Goal: Task Accomplishment & Management: Use online tool/utility

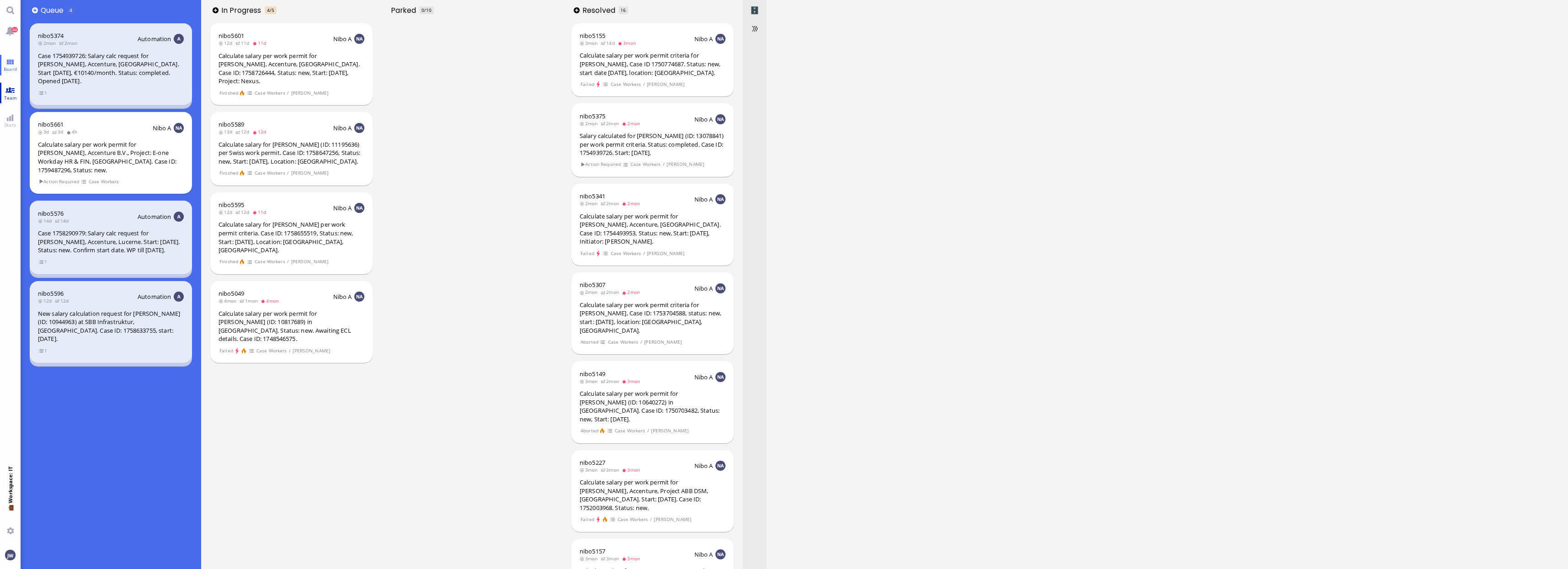
click at [11, 97] on span "Team" at bounding box center [10, 97] width 18 height 7
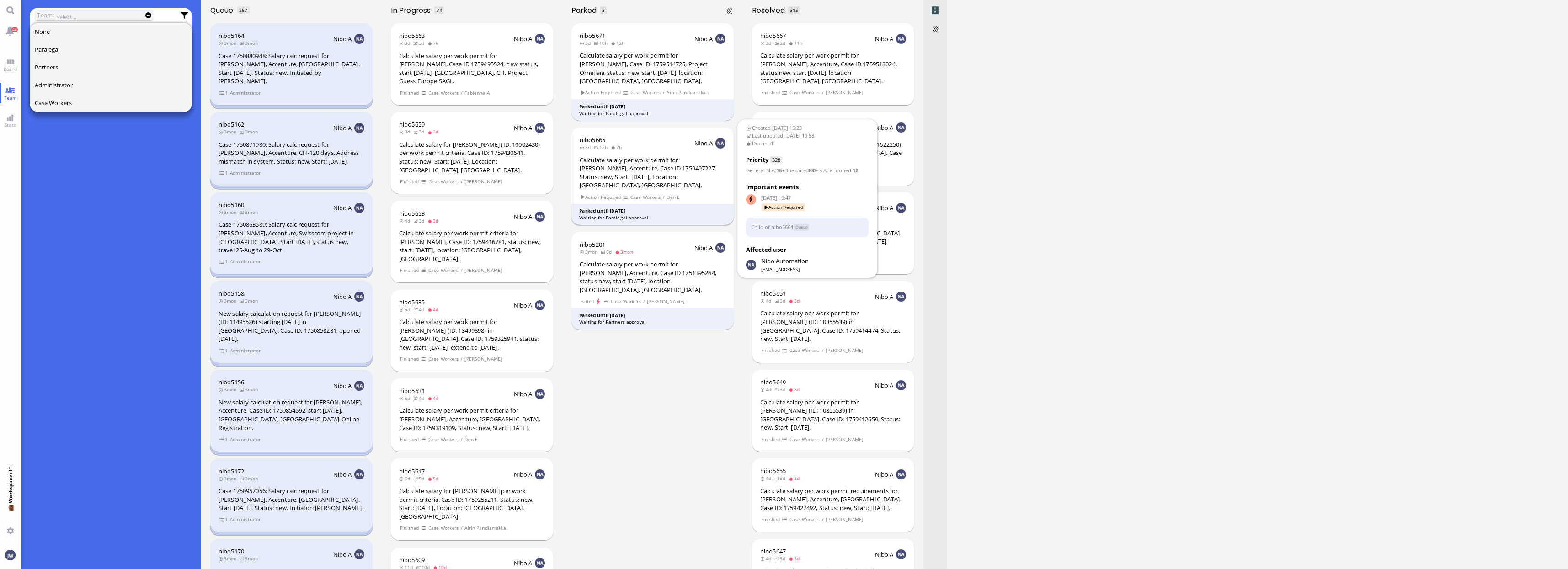
click at [659, 164] on div "Calculate salary per work permit for [PERSON_NAME], Accenture, Case ID 17594972…" at bounding box center [653, 173] width 146 height 34
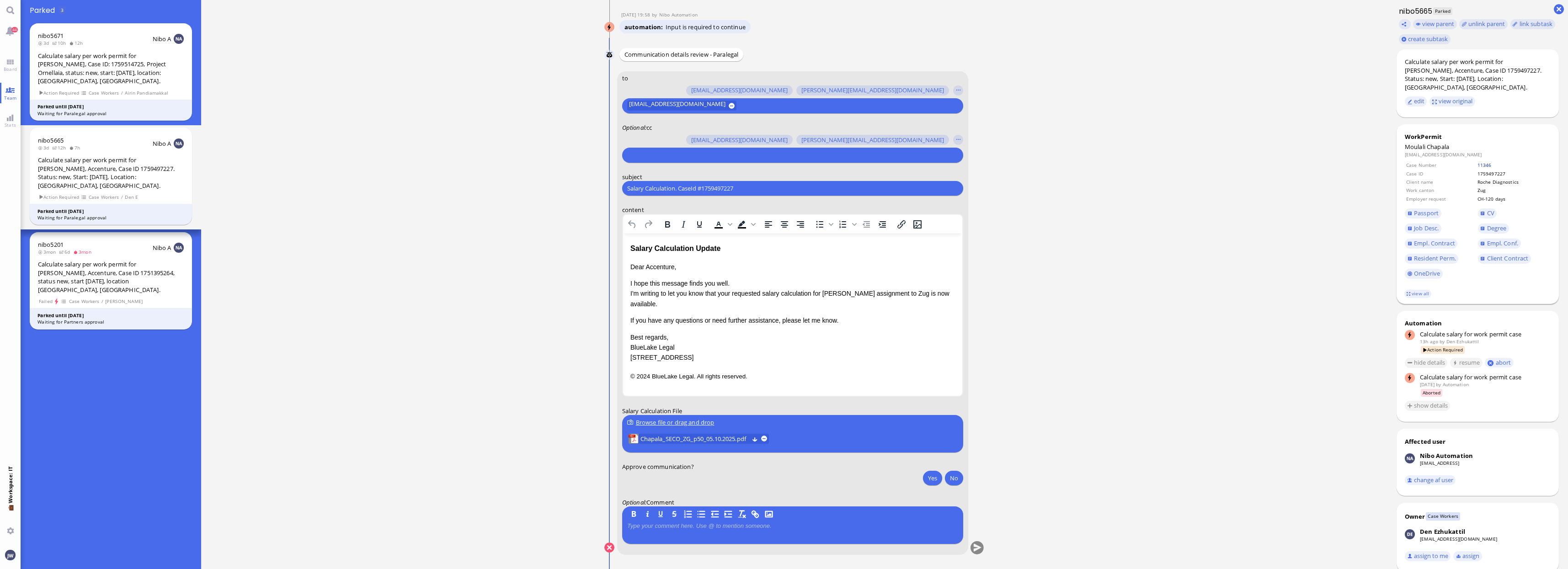
click at [1488, 162] on link "11346" at bounding box center [1484, 165] width 14 height 7
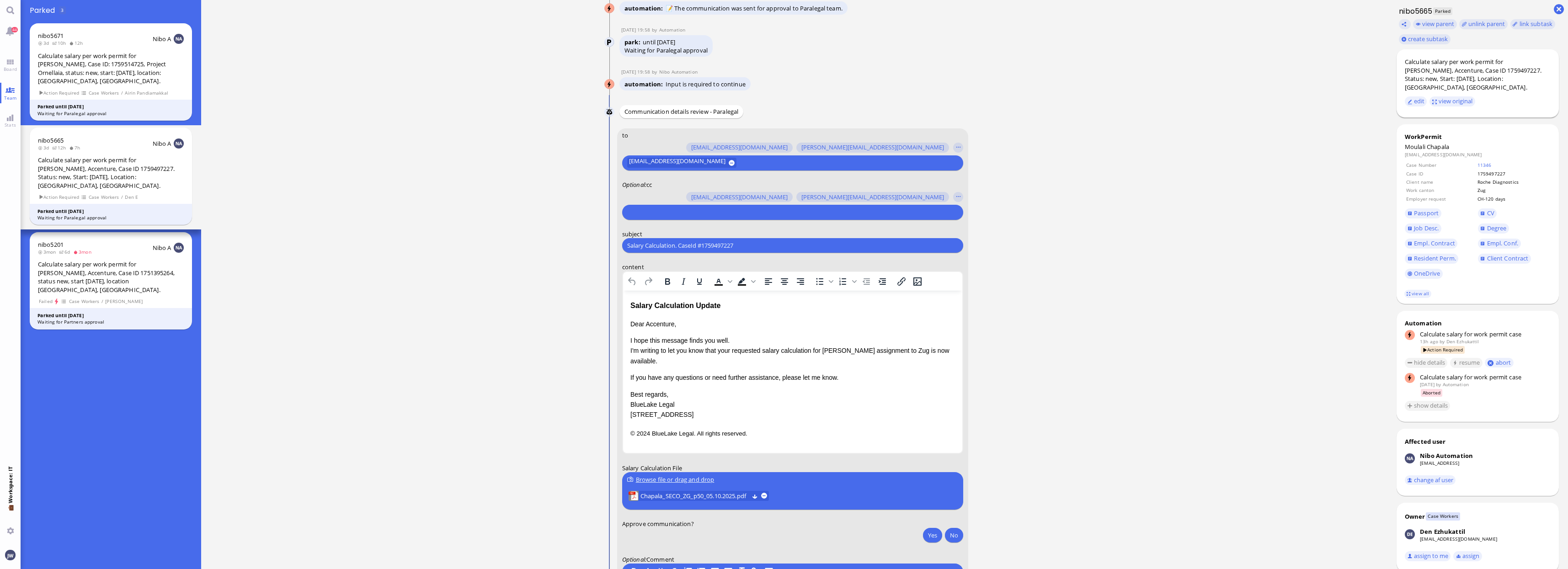
click at [1412, 69] on div "Calculate salary per work permit for [PERSON_NAME], Accenture, Case ID 17594972…" at bounding box center [1478, 75] width 146 height 34
copy div "Chapala"
click at [681, 245] on input "Salary Calculation. CaseId #1759497227" at bounding box center [793, 246] width 331 height 10
paste input "PazPerTout new case: [PERSON_NAME] (1759497227 / 13531616), Employer Request: C…"
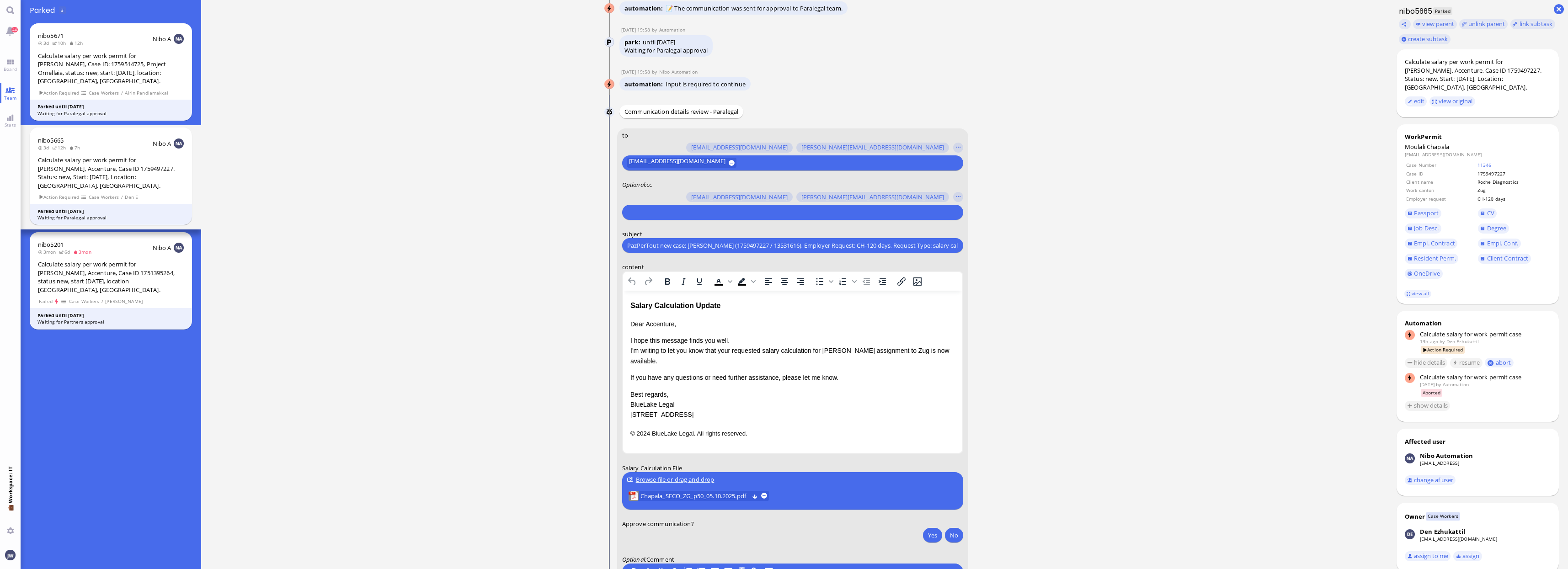
scroll to position [0, 29]
type input "PazPerTout new case: [PERSON_NAME] (1759497227 / 13531616), Employer Request: C…"
click at [661, 209] on input "text" at bounding box center [791, 212] width 329 height 10
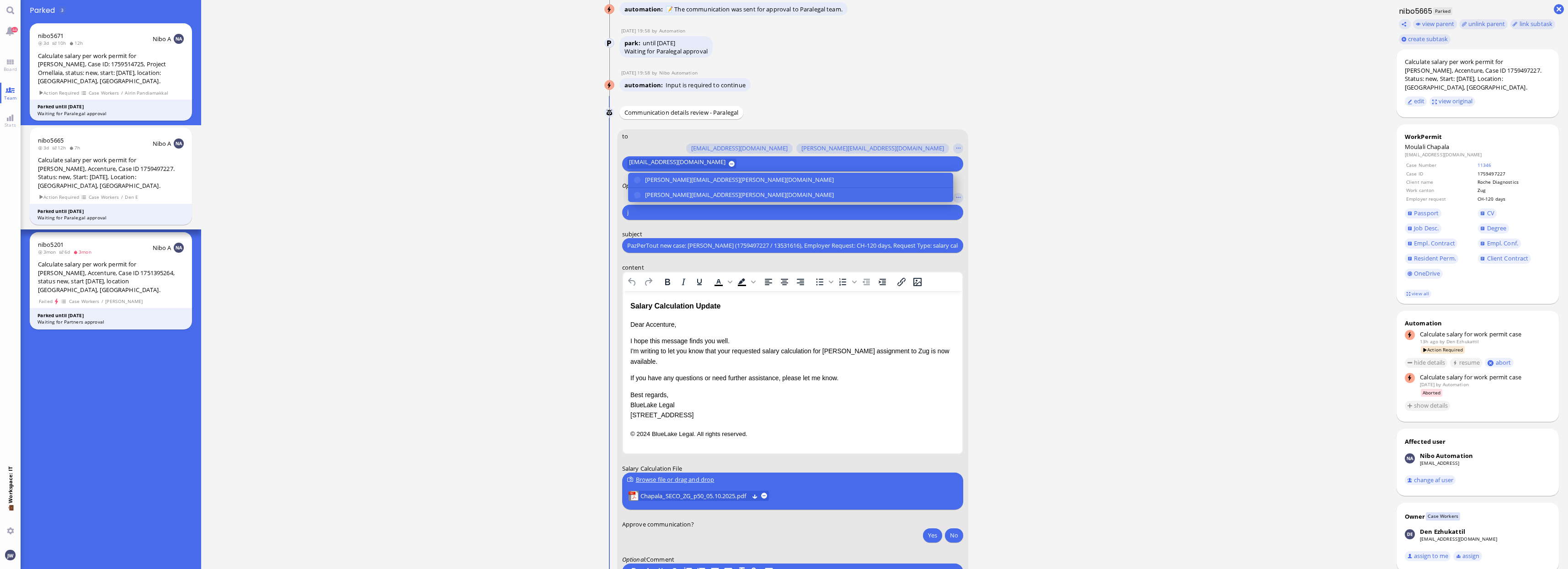
scroll to position [-57, 0]
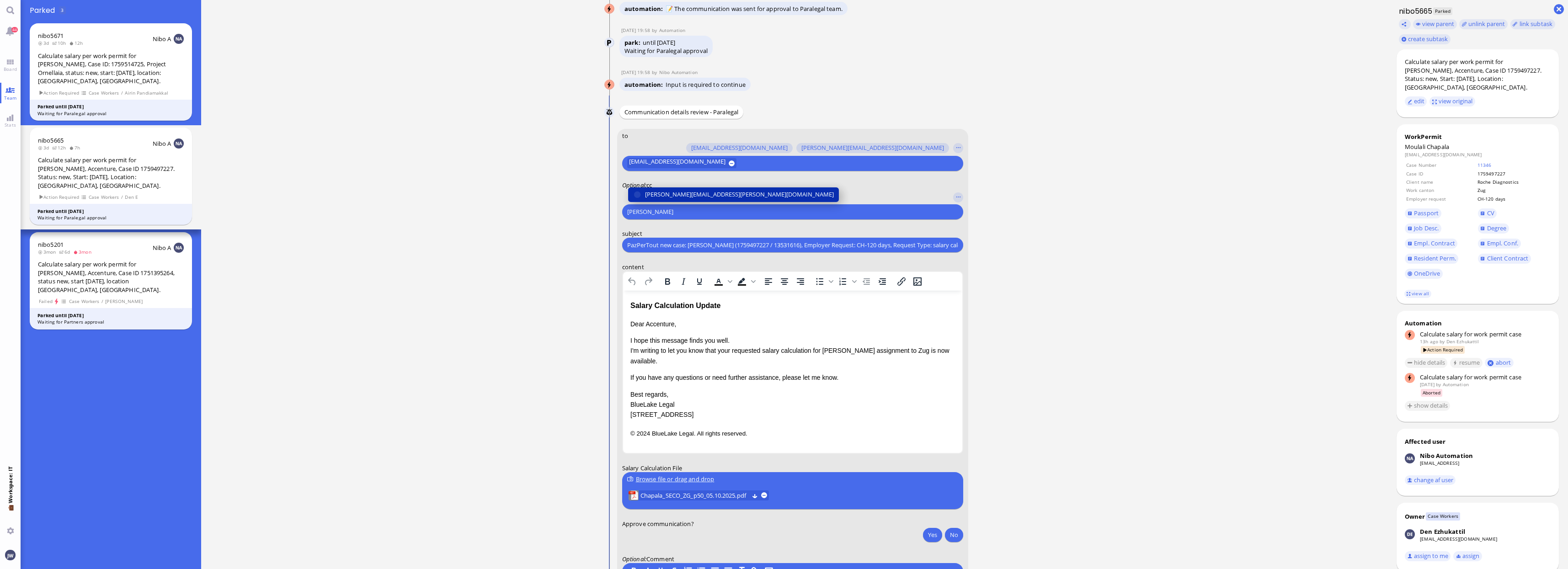
type input "[PERSON_NAME]"
click at [666, 190] on span "[PERSON_NAME][EMAIL_ADDRESS][PERSON_NAME][DOMAIN_NAME]" at bounding box center [740, 195] width 189 height 10
type input "den"
click at [666, 190] on span "[EMAIL_ADDRESS][DOMAIN_NAME]" at bounding box center [693, 195] width 96 height 10
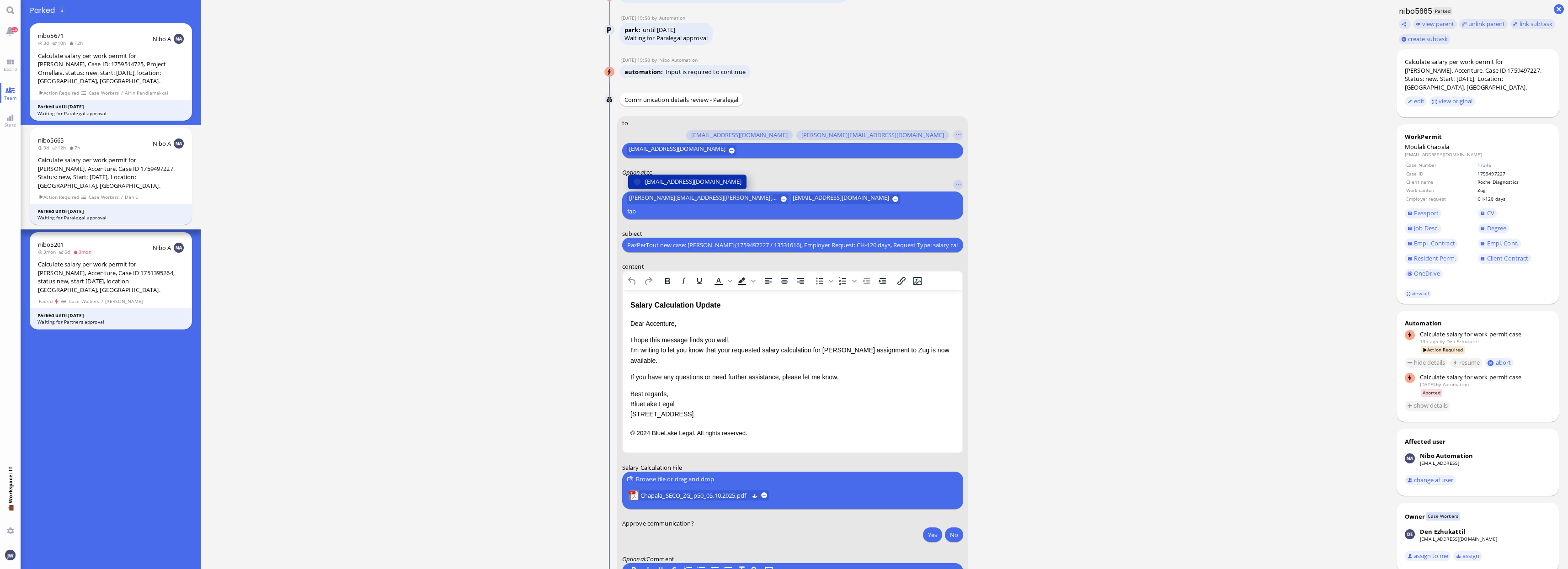
type input "fab"
click at [666, 186] on span "[EMAIL_ADDRESS][DOMAIN_NAME]" at bounding box center [693, 182] width 96 height 10
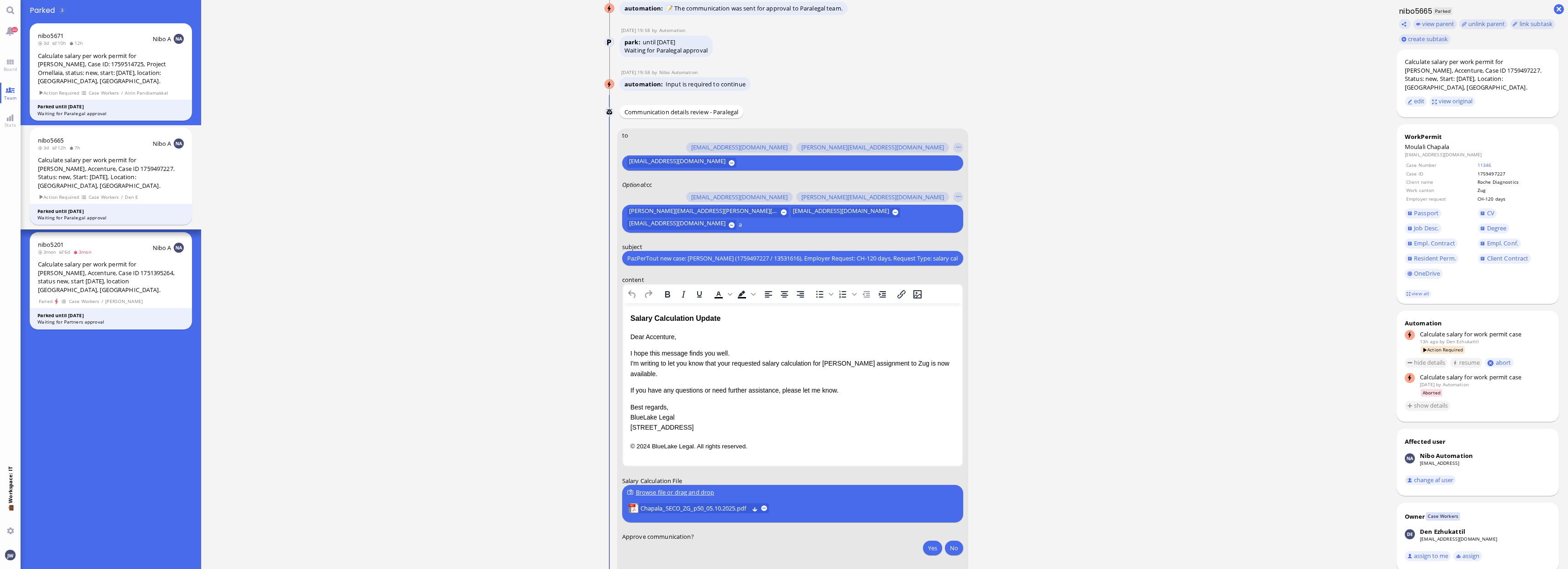
scroll to position [-69, 0]
type input "airi"
click at [666, 190] on span "[EMAIL_ADDRESS][DOMAIN_NAME]" at bounding box center [693, 194] width 96 height 10
type input "anu"
click at [669, 195] on span "[PERSON_NAME][EMAIL_ADDRESS][DOMAIN_NAME]" at bounding box center [716, 194] width 142 height 10
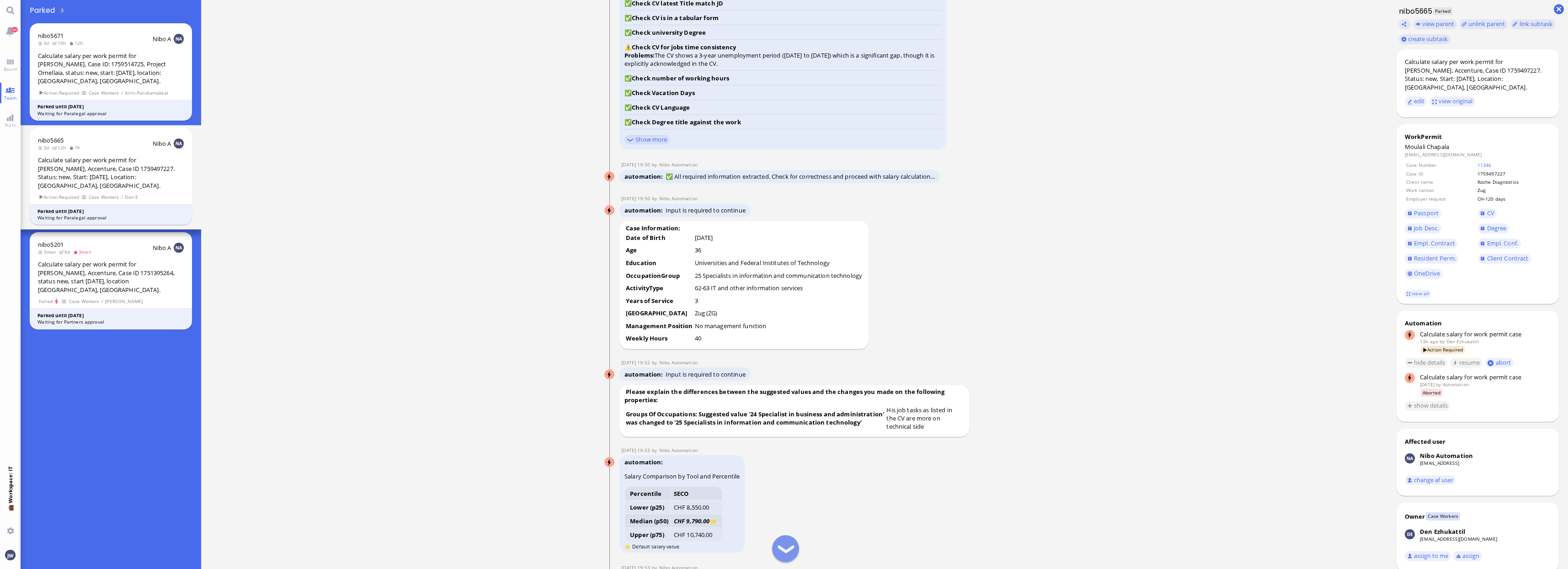
scroll to position [-1028, 0]
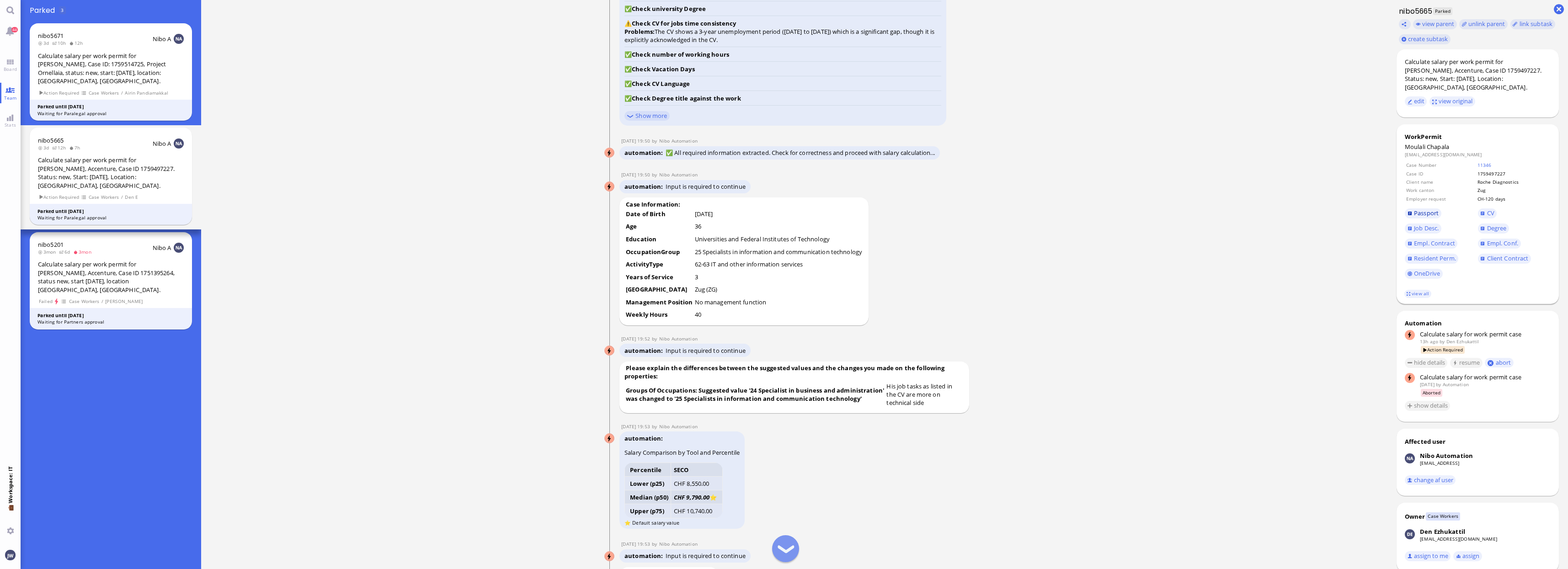
click at [1428, 209] on span "Passport" at bounding box center [1426, 213] width 25 height 9
click at [1492, 225] on link "Degree" at bounding box center [1493, 228] width 31 height 10
click at [1420, 254] on span "Resident Perm." at bounding box center [1435, 259] width 42 height 9
click at [1507, 239] on span "Empl. Conf." at bounding box center [1502, 243] width 31 height 9
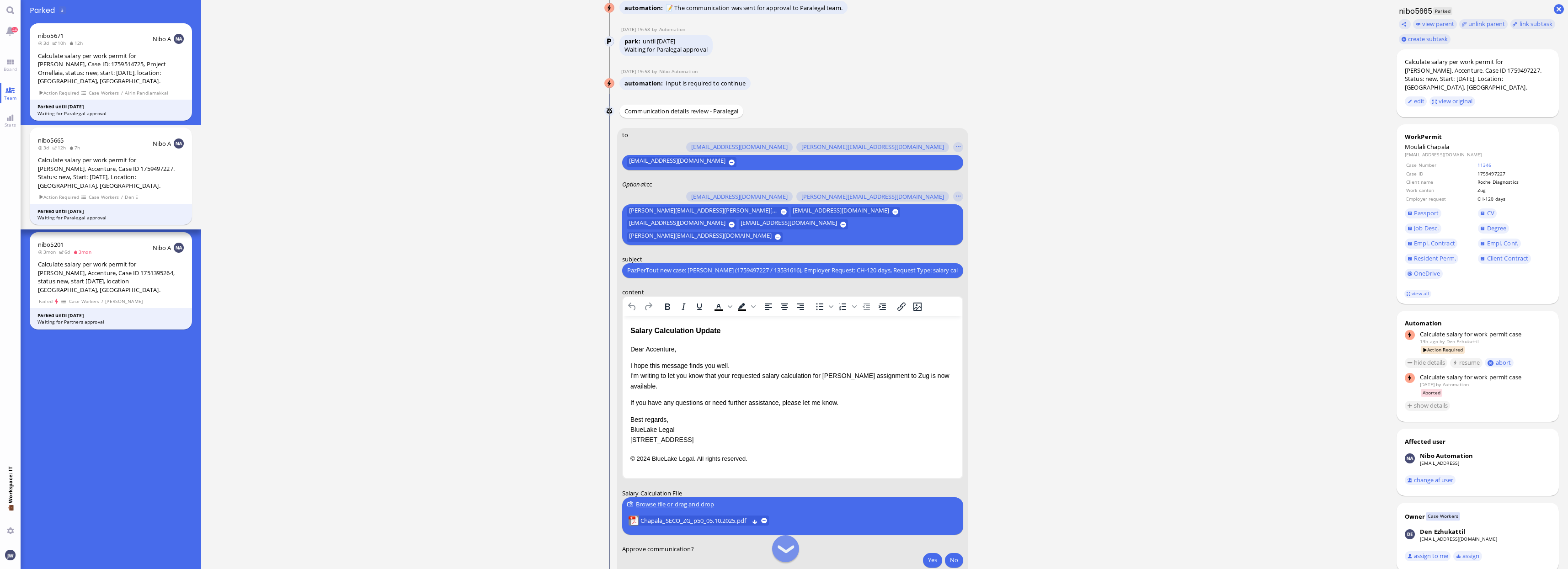
scroll to position [-57, 0]
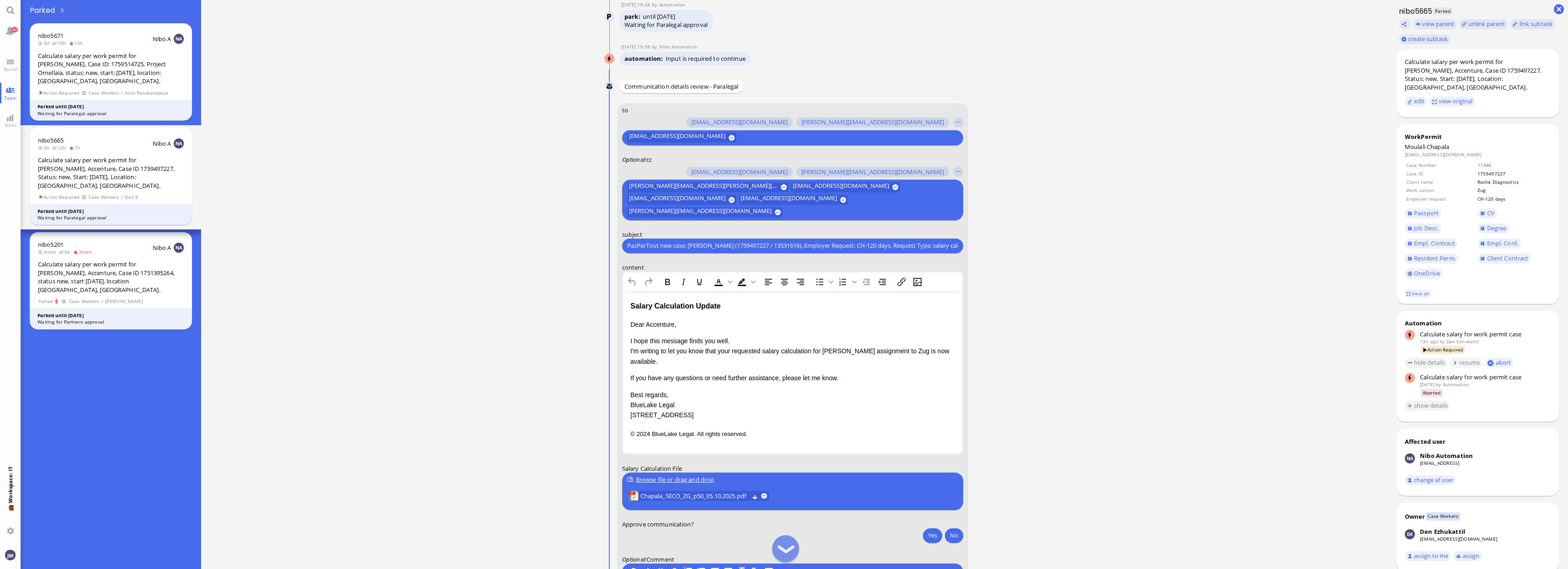
click at [721, 350] on p "I hope this message finds you well. I'm writing to let you know that your reque…" at bounding box center [792, 351] width 324 height 30
click at [916, 351] on p "I hope this message finds you well. I'm writing to let you know that the reques…" at bounding box center [792, 351] width 324 height 30
click at [640, 360] on p "I hope this message finds you well. I'm writing to let you know that the reques…" at bounding box center [792, 351] width 324 height 30
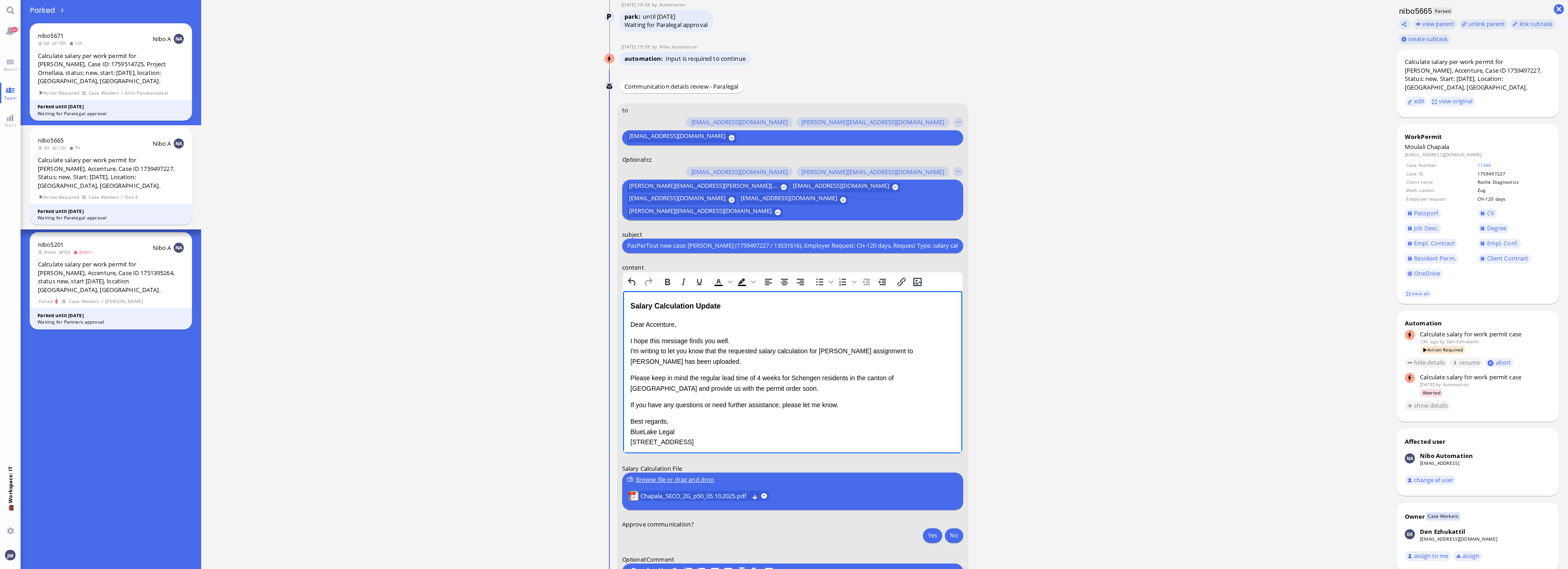
click at [880, 407] on p "If you have any questions or need further assistance, please let me know." at bounding box center [792, 404] width 324 height 10
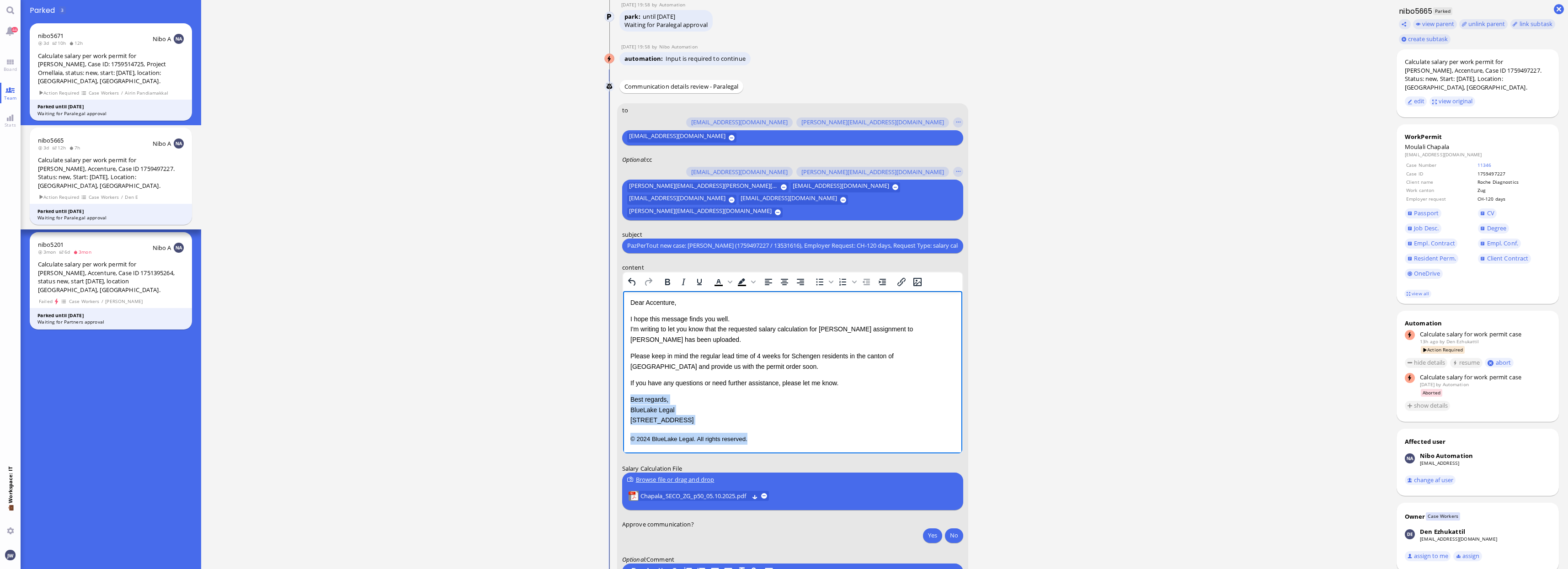
click at [768, 440] on p "© 2024 BlueLake Legal. All rights reserved." at bounding box center [792, 438] width 324 height 12
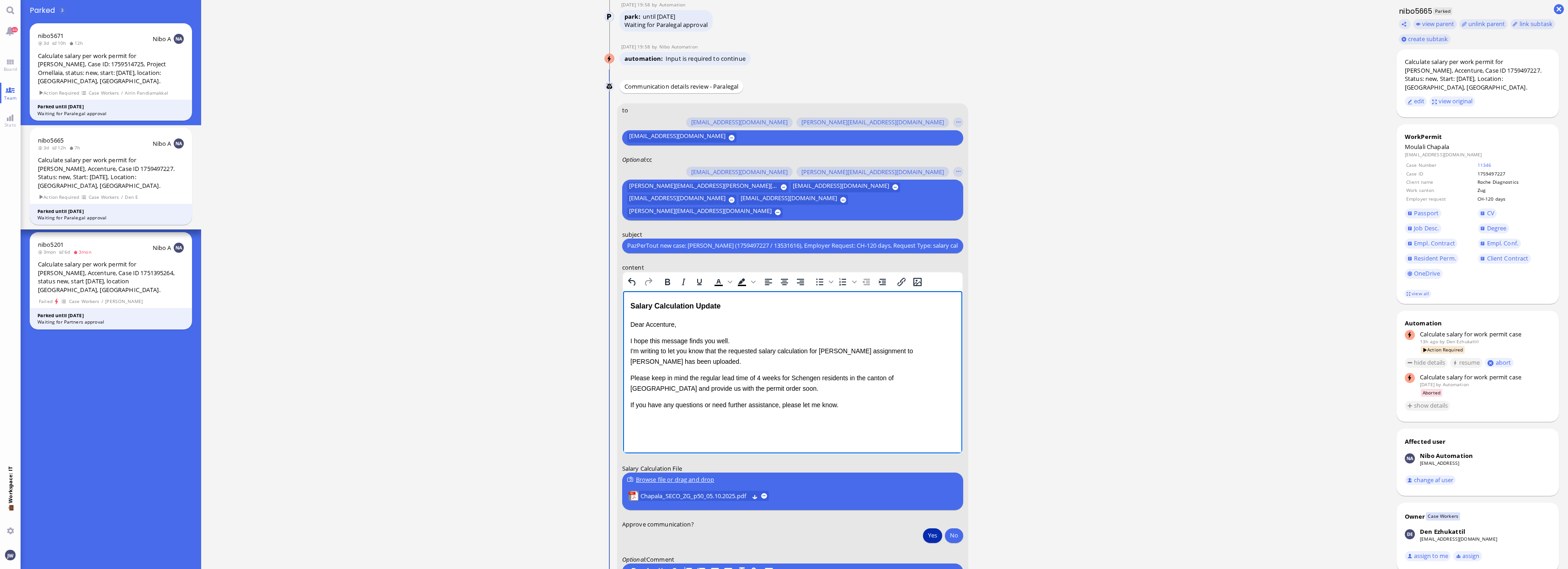
click at [923, 532] on button "Yes" at bounding box center [933, 535] width 19 height 15
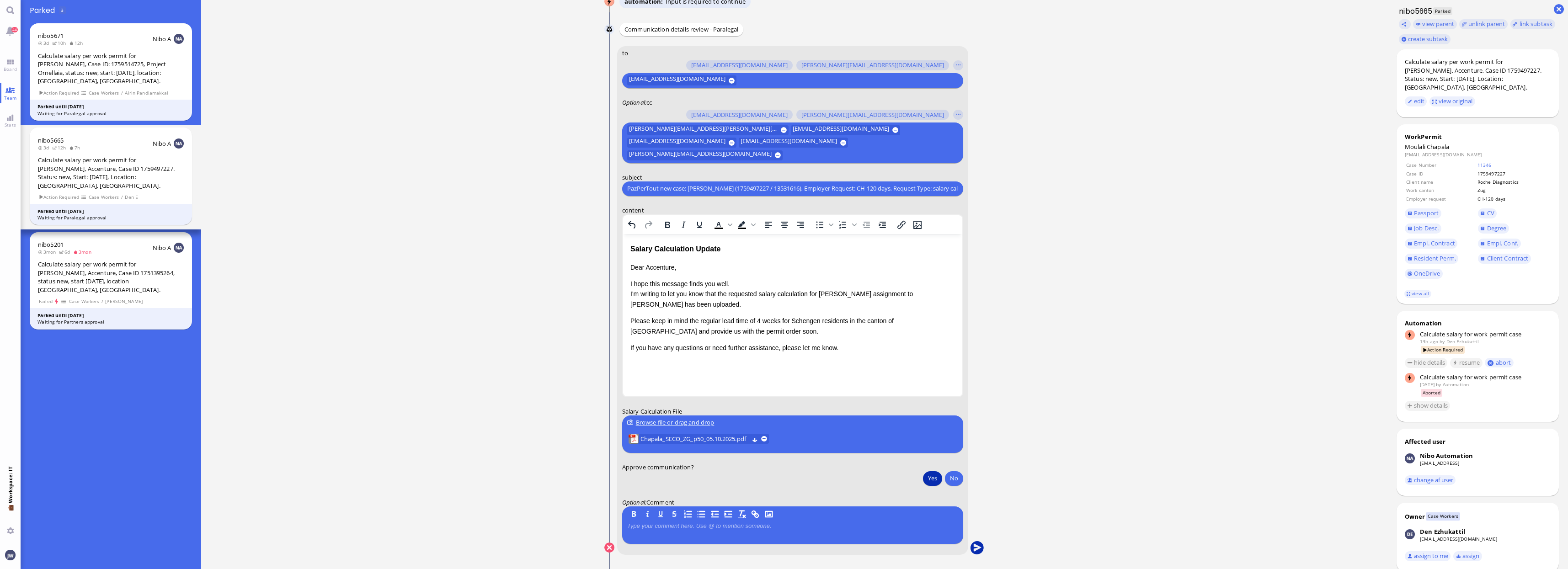
click at [976, 548] on button "submit" at bounding box center [977, 548] width 14 height 14
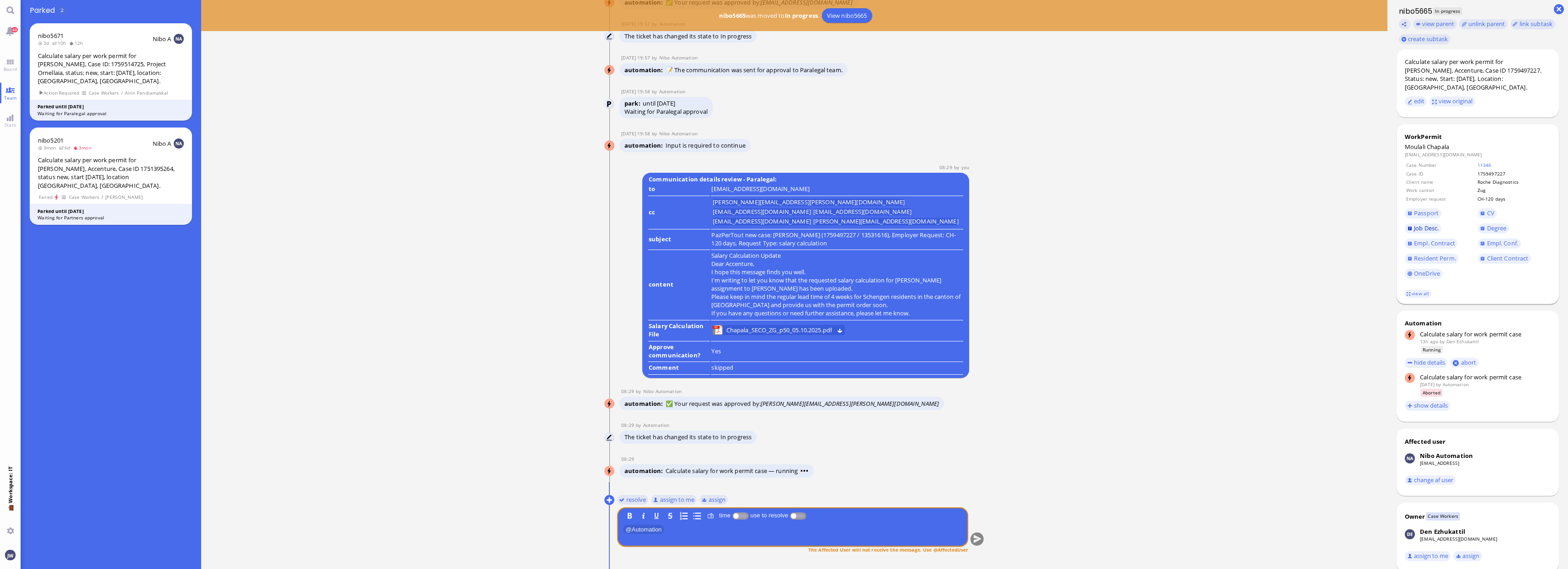
click at [1425, 224] on span "Job Desc." at bounding box center [1426, 228] width 25 height 9
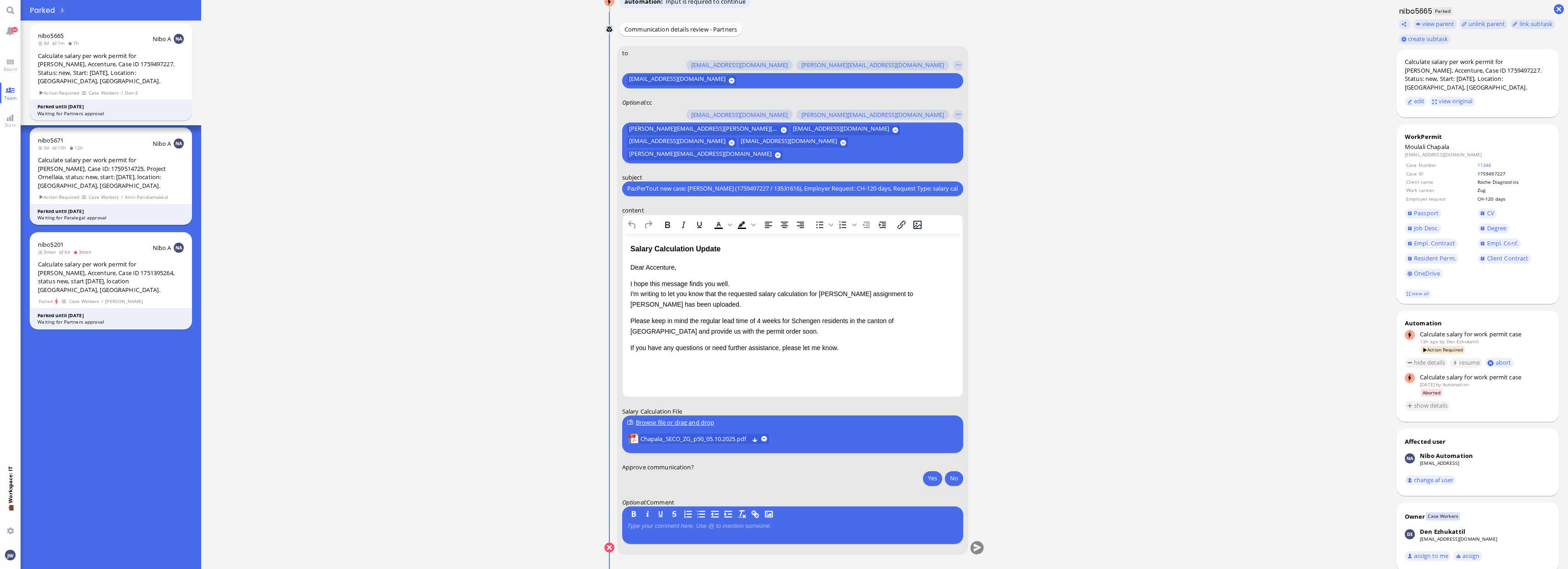
click at [126, 156] on div "Calculate salary per work permit for [PERSON_NAME], Case ID: 1759514725, Projec…" at bounding box center [111, 173] width 146 height 34
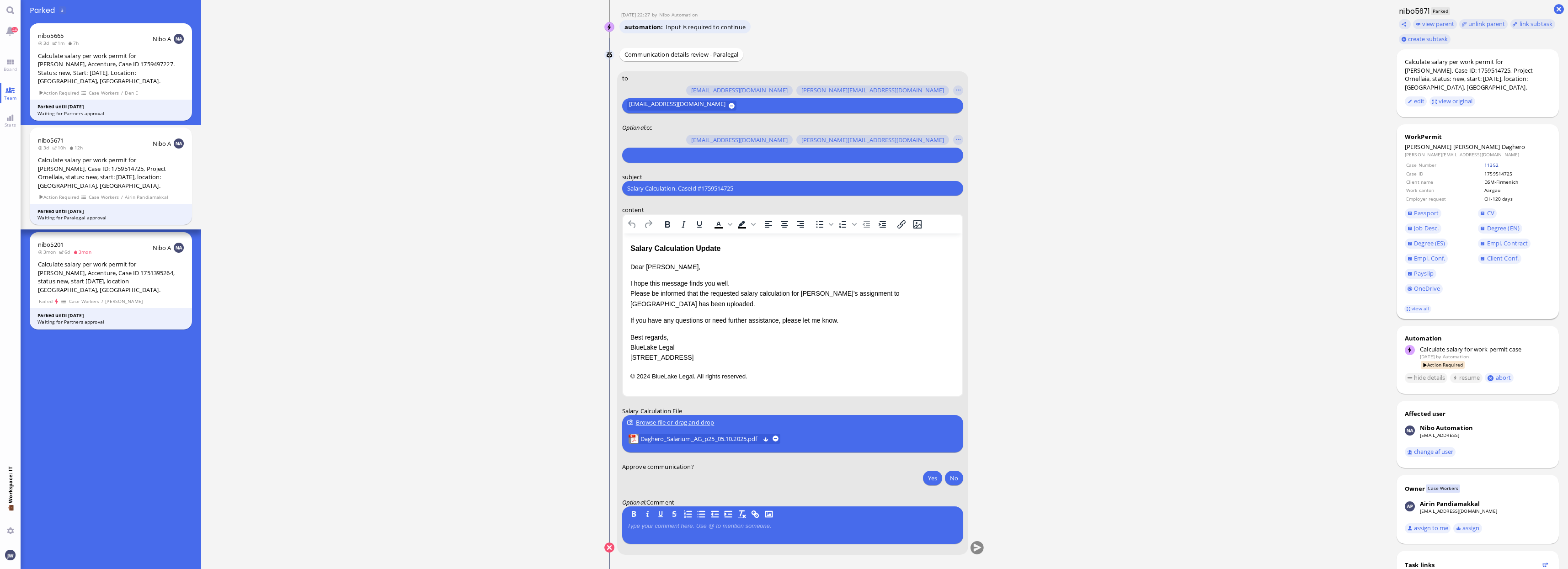
click at [1486, 162] on link "11352" at bounding box center [1491, 165] width 14 height 7
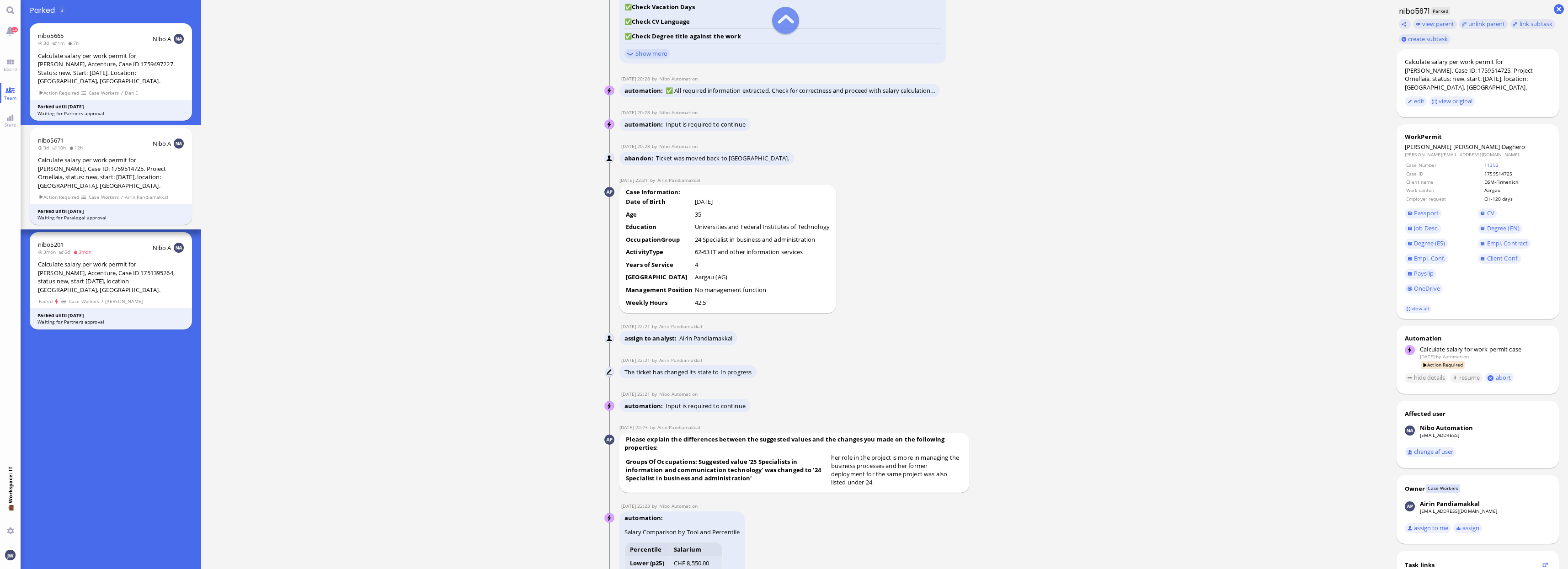
scroll to position [-1199, 0]
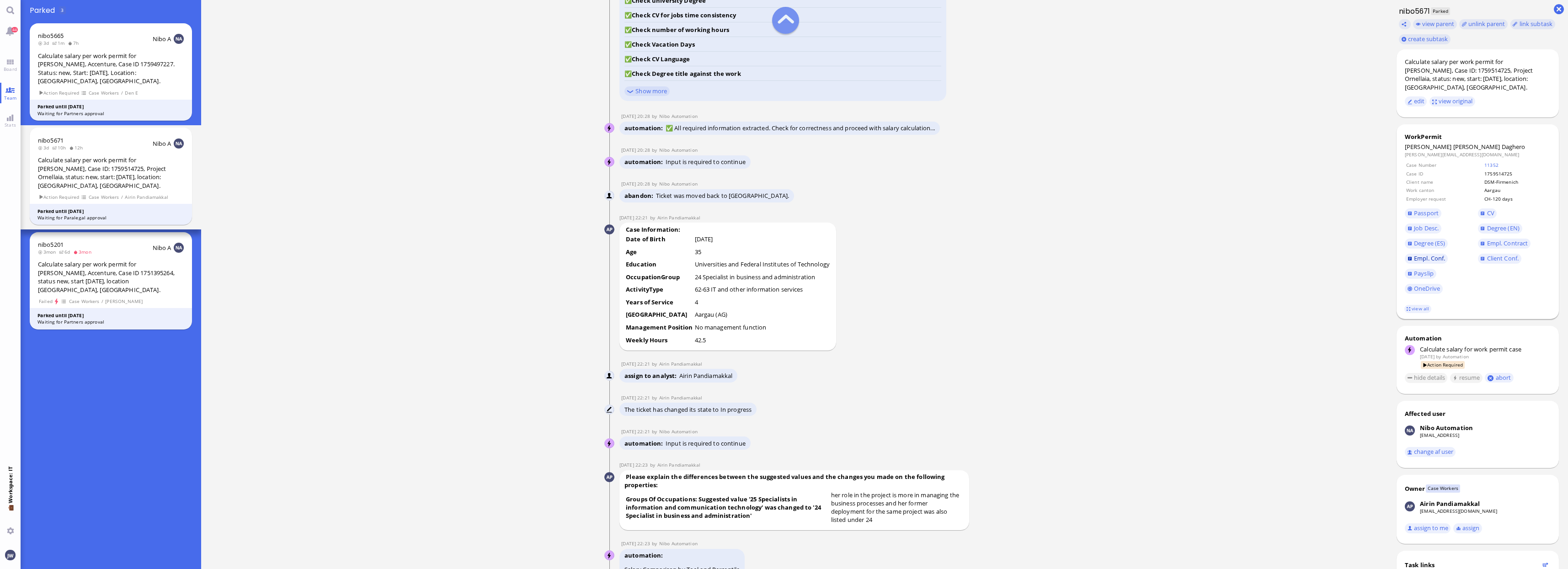
click at [1423, 254] on span "Empl. Conf." at bounding box center [1429, 259] width 31 height 9
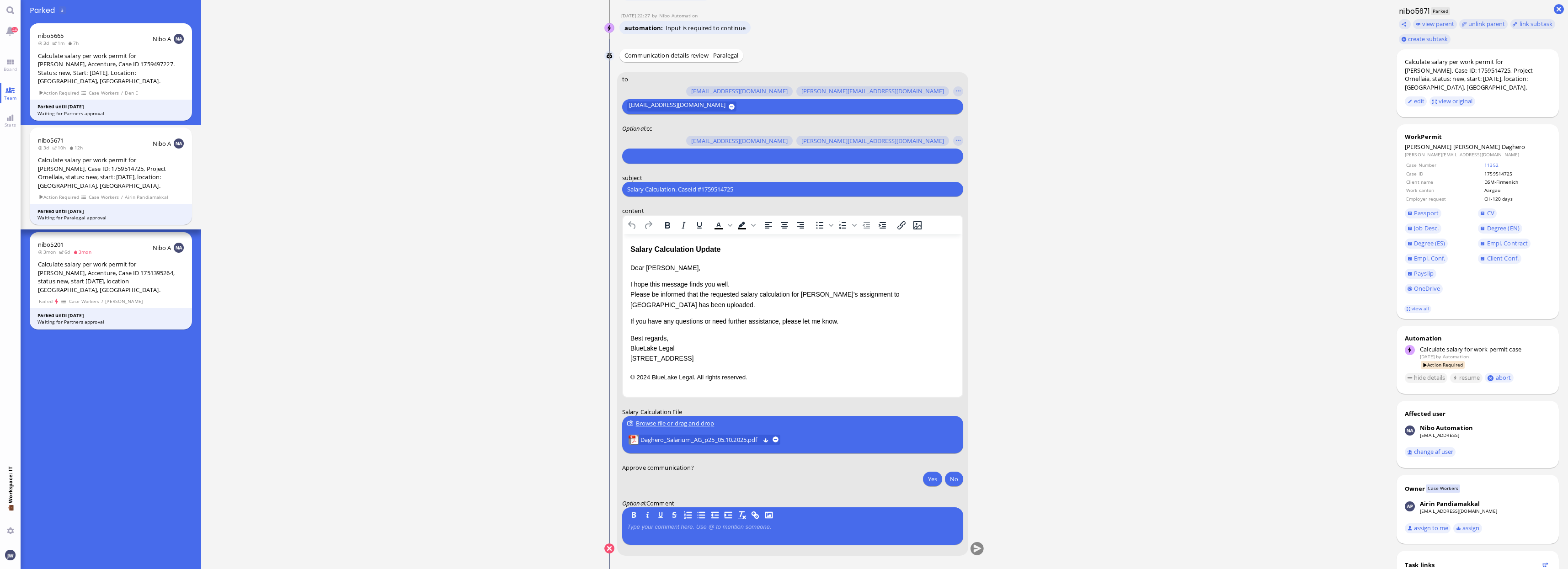
scroll to position [1, 0]
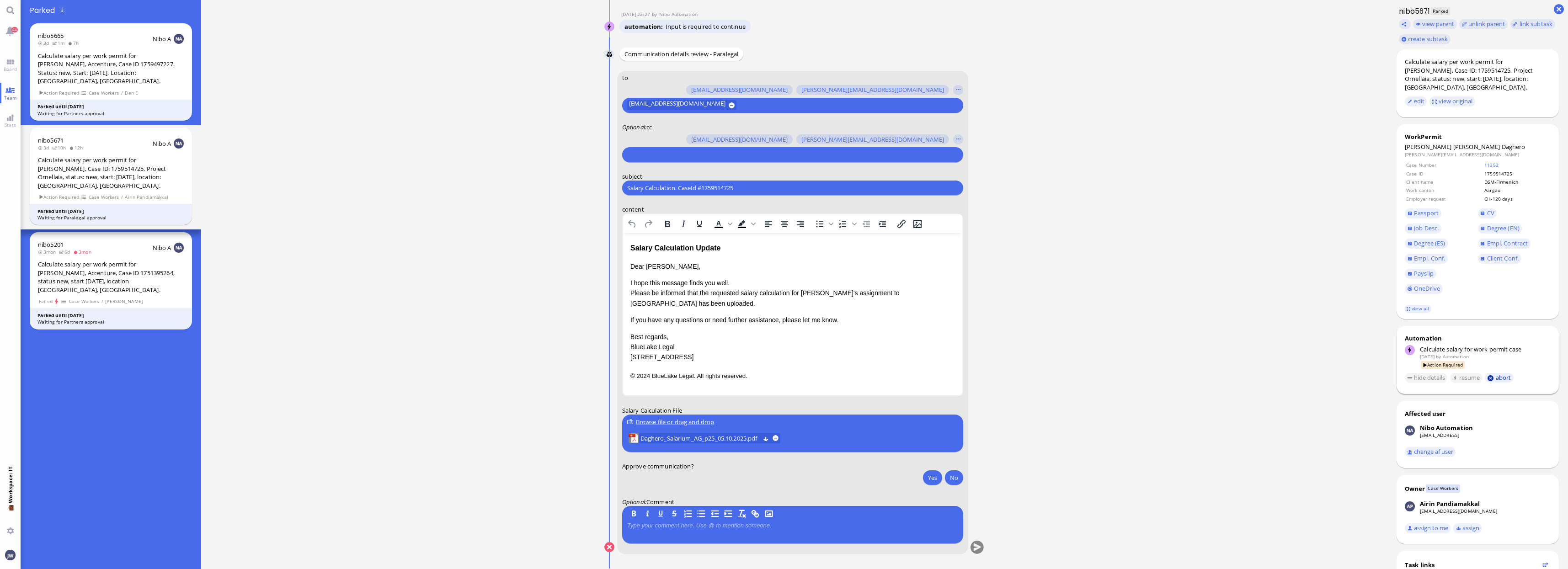
click at [1500, 373] on button "abort" at bounding box center [1499, 378] width 29 height 10
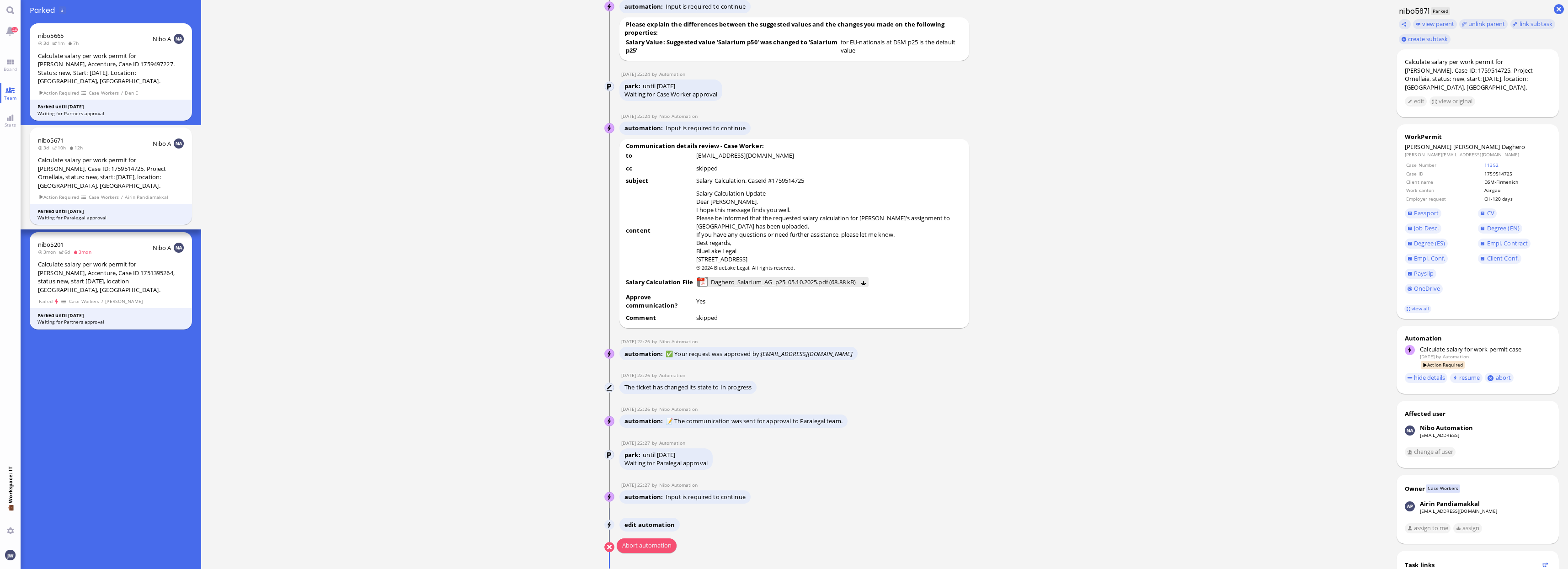
click at [658, 543] on button "Abort automation" at bounding box center [646, 546] width 60 height 15
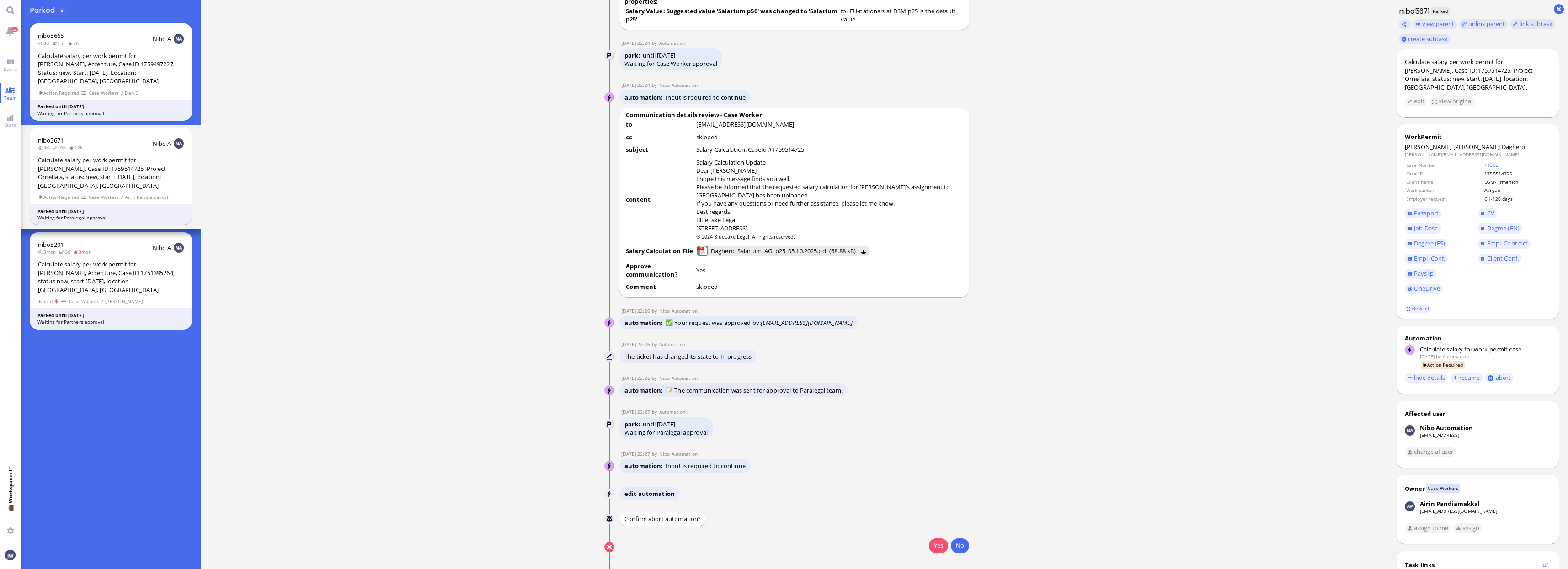
scroll to position [0, 0]
click at [937, 547] on button "Yes" at bounding box center [939, 546] width 19 height 15
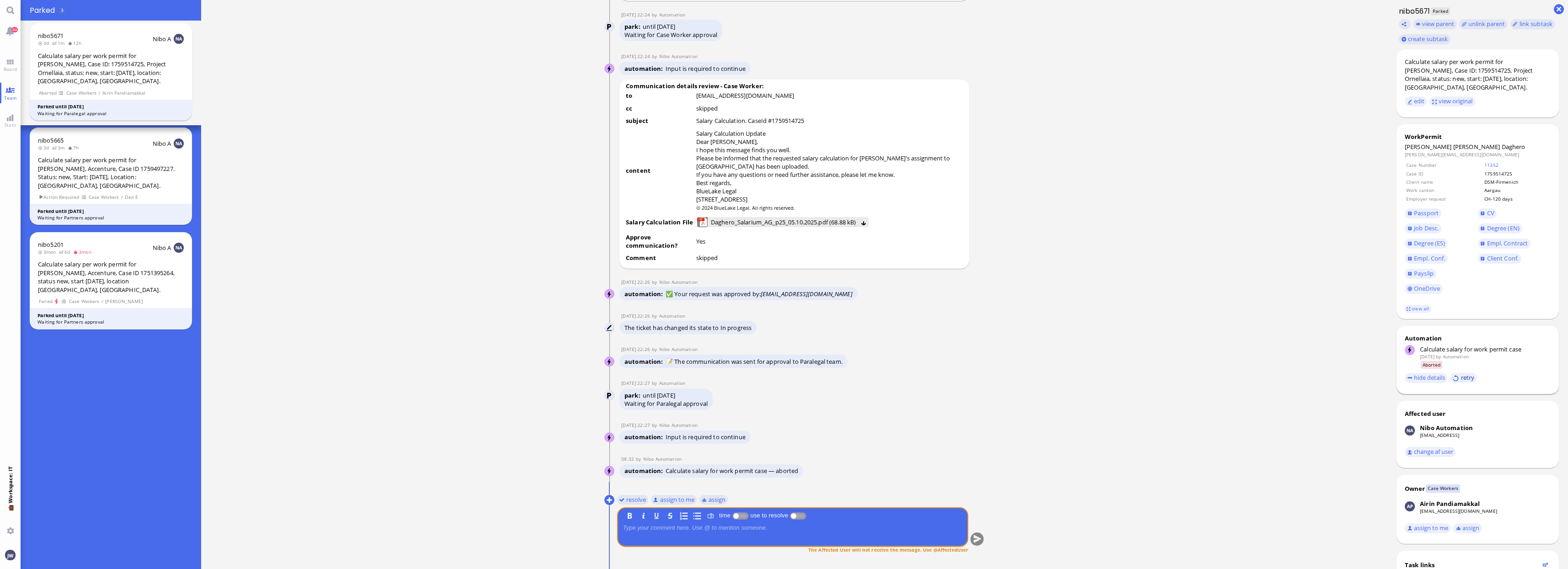
click at [1457, 373] on button "retry" at bounding box center [1463, 378] width 27 height 10
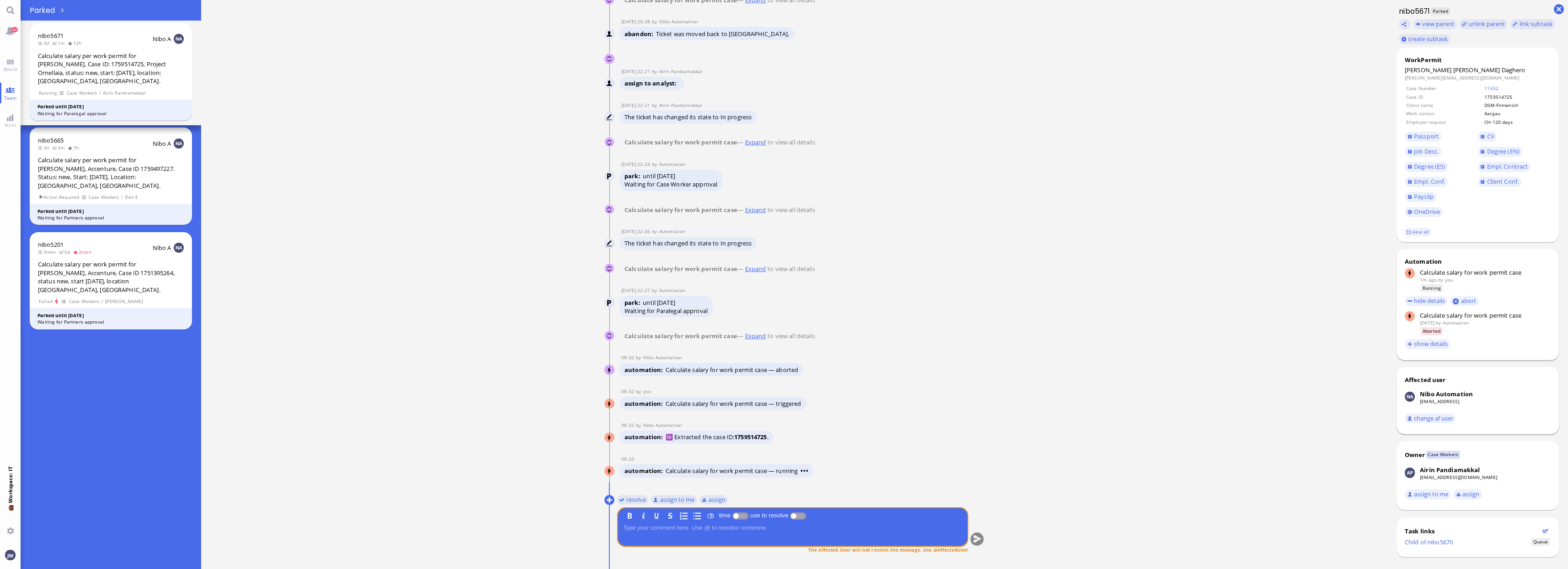
scroll to position [79, 0]
click at [1429, 175] on span "Empl. Conf." at bounding box center [1429, 180] width 31 height 9
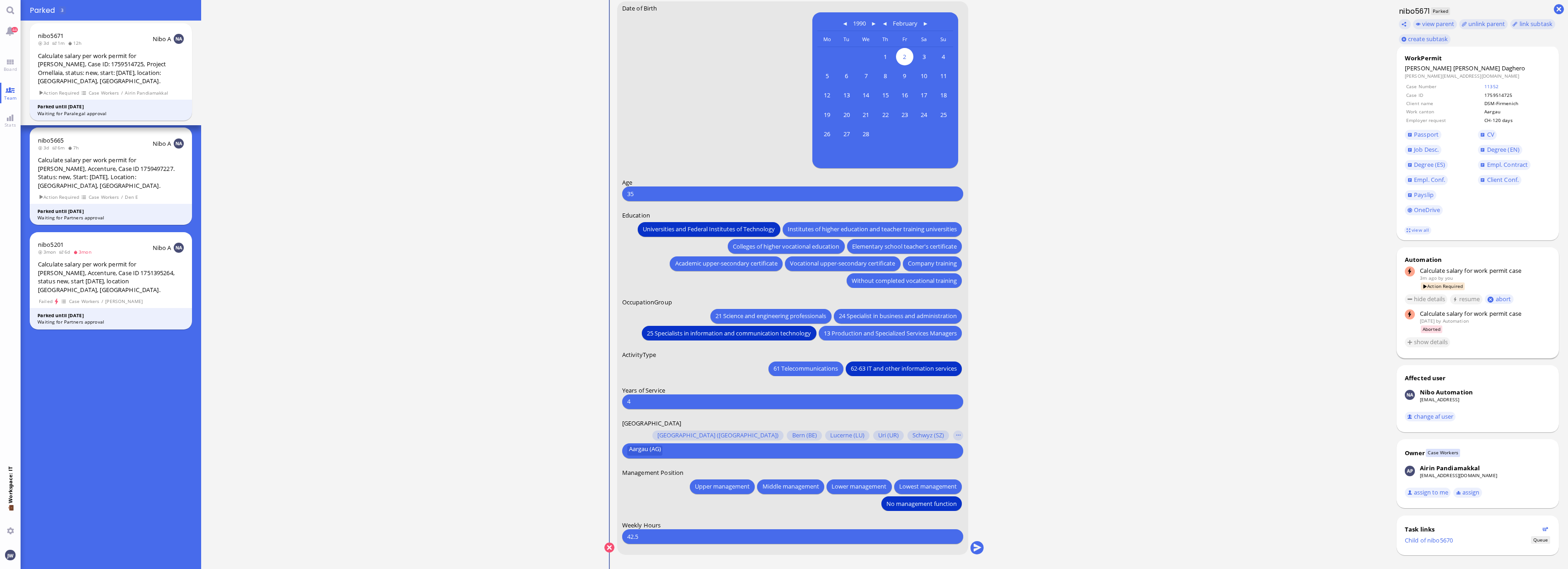
scroll to position [0, 0]
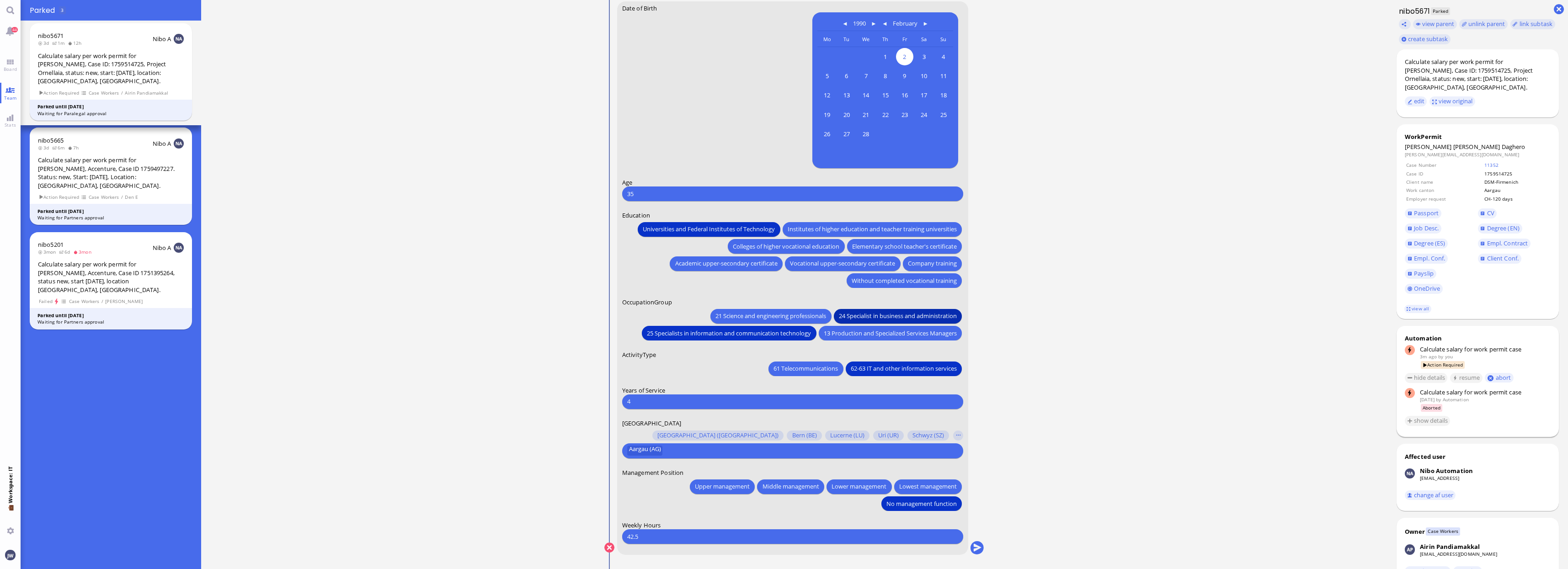
click at [873, 316] on span "24 Specialist in business and administration" at bounding box center [898, 316] width 118 height 10
click at [673, 537] on input "42.5" at bounding box center [793, 536] width 331 height 10
type input "4"
type input "38.5"
click at [1416, 209] on span "Passport" at bounding box center [1426, 213] width 25 height 9
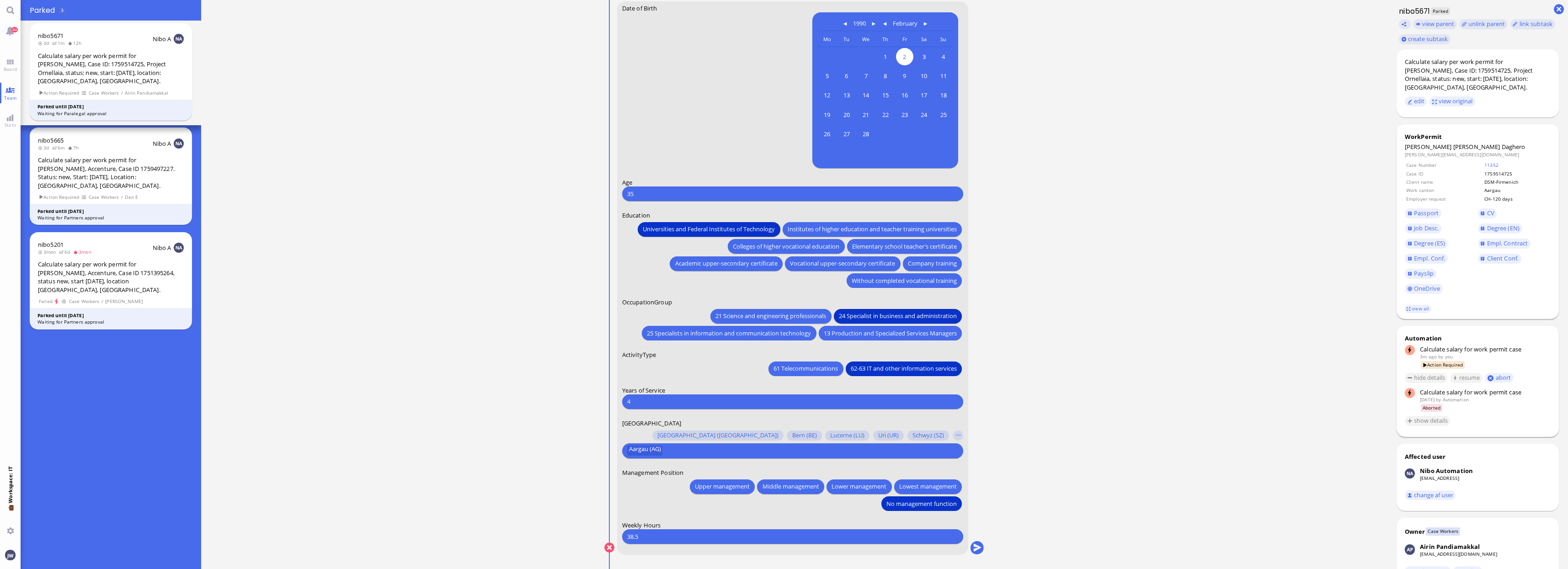
click at [1437, 221] on span "Job Desc." at bounding box center [1441, 228] width 73 height 15
click at [1437, 224] on span "Job Desc." at bounding box center [1426, 228] width 25 height 9
click at [1493, 209] on span "CV" at bounding box center [1491, 213] width 7 height 9
click at [1490, 254] on span "Client Conf." at bounding box center [1503, 259] width 32 height 9
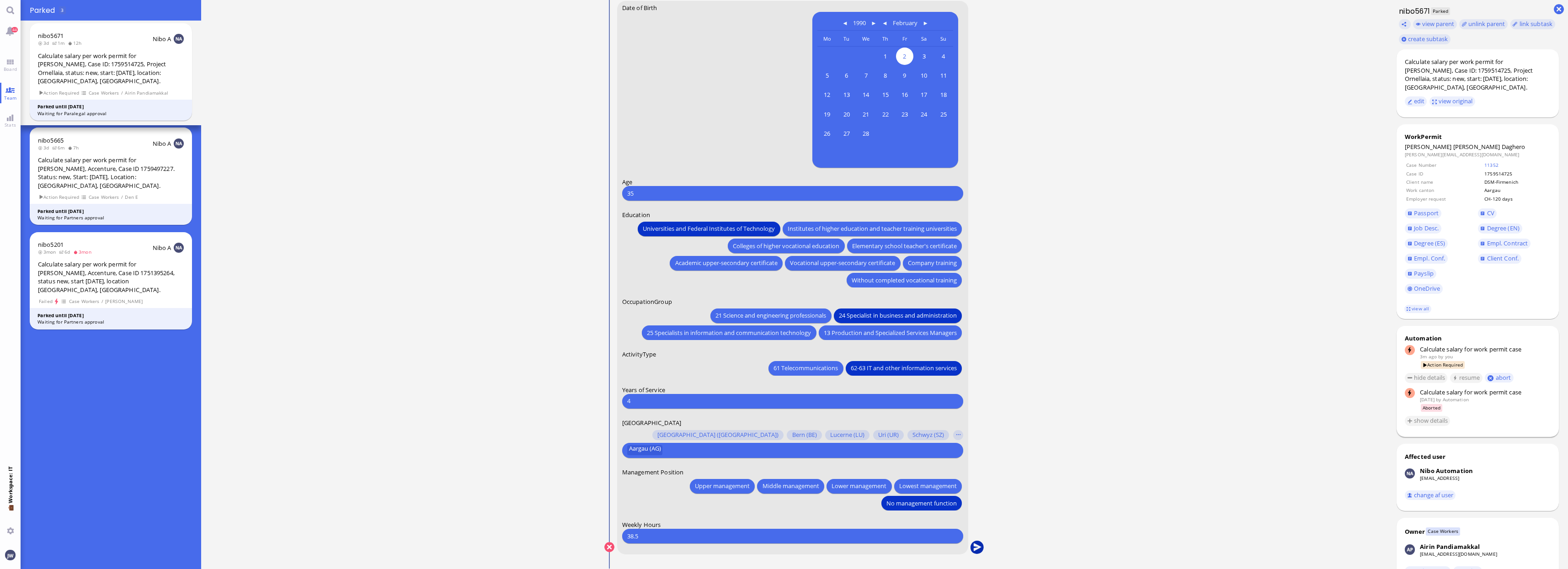
click at [975, 546] on button "submit" at bounding box center [977, 547] width 14 height 14
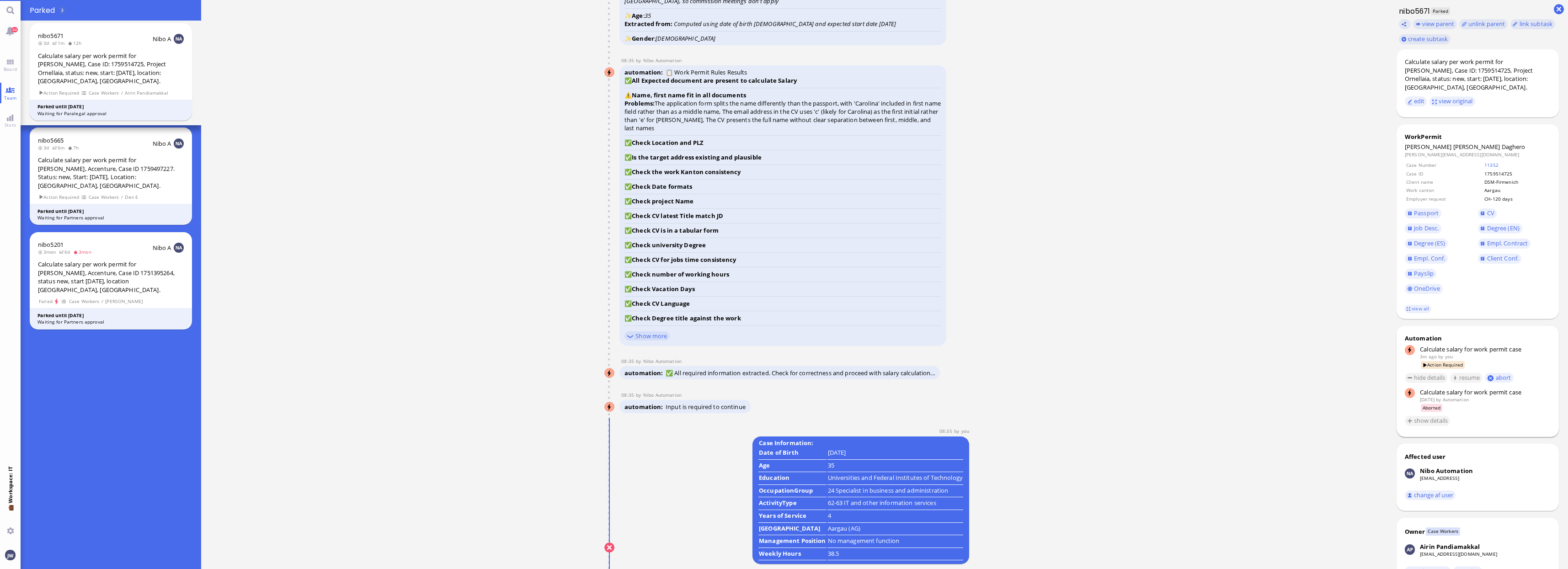
scroll to position [0, 0]
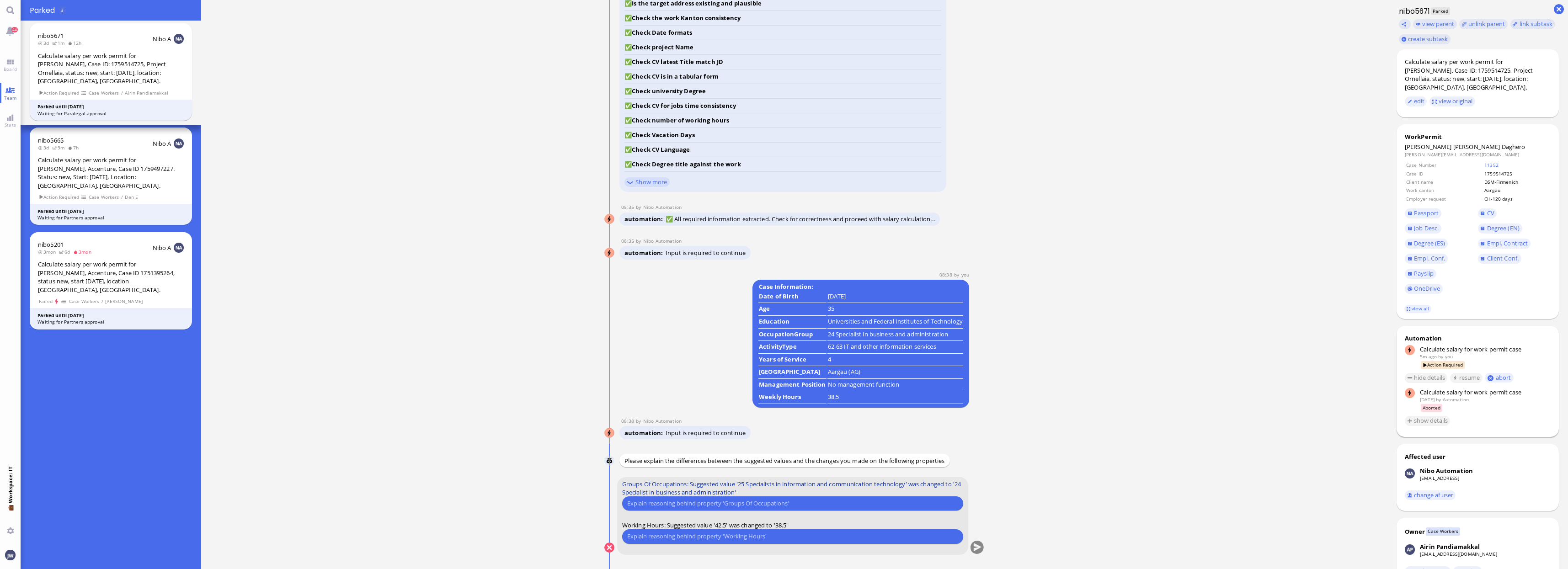
click at [780, 495] on label "Groups Of Occupations: Suggested value '25 Specialists in information and commu…" at bounding box center [793, 488] width 341 height 16
click at [777, 499] on input "text" at bounding box center [793, 503] width 331 height 10
type input "We had 25 in her previous calculation"
type input "We take the average of the summer and winter working hours"
click at [968, 546] on form "Groups Of Occupations: Suggested value '25 Specialists in information and commu…" at bounding box center [793, 516] width 352 height 78
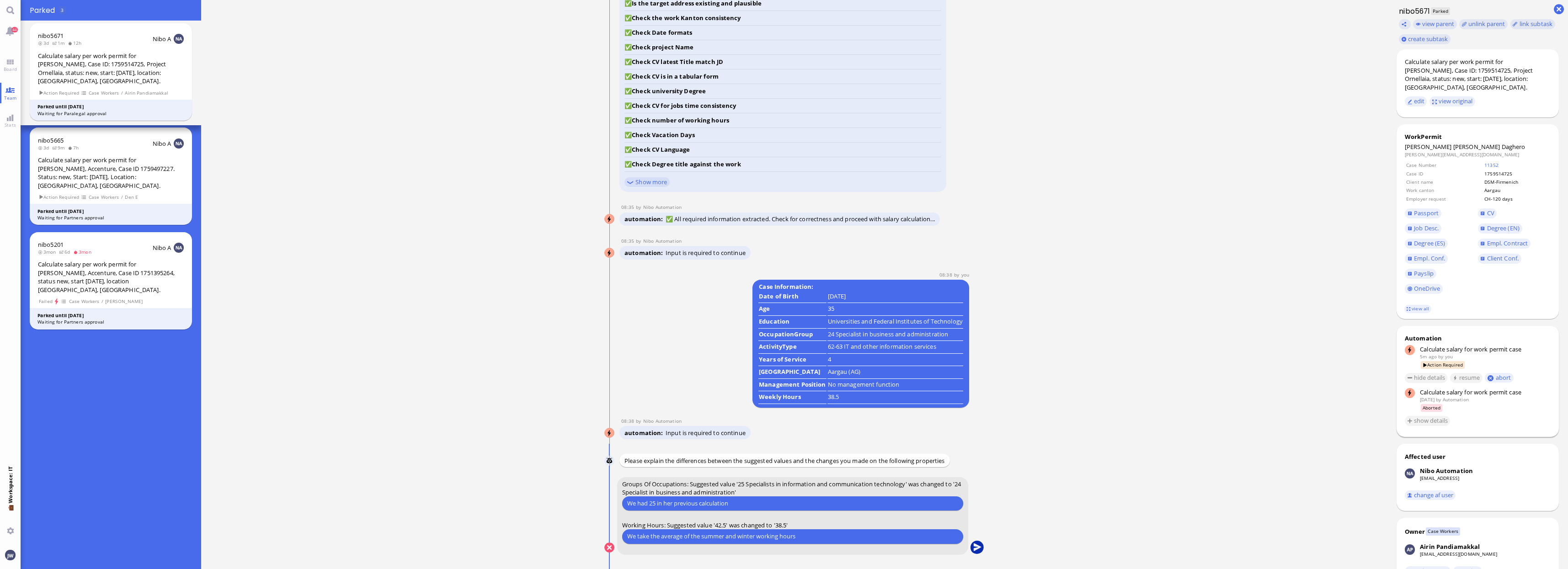
click at [973, 544] on button "submit" at bounding box center [977, 548] width 14 height 14
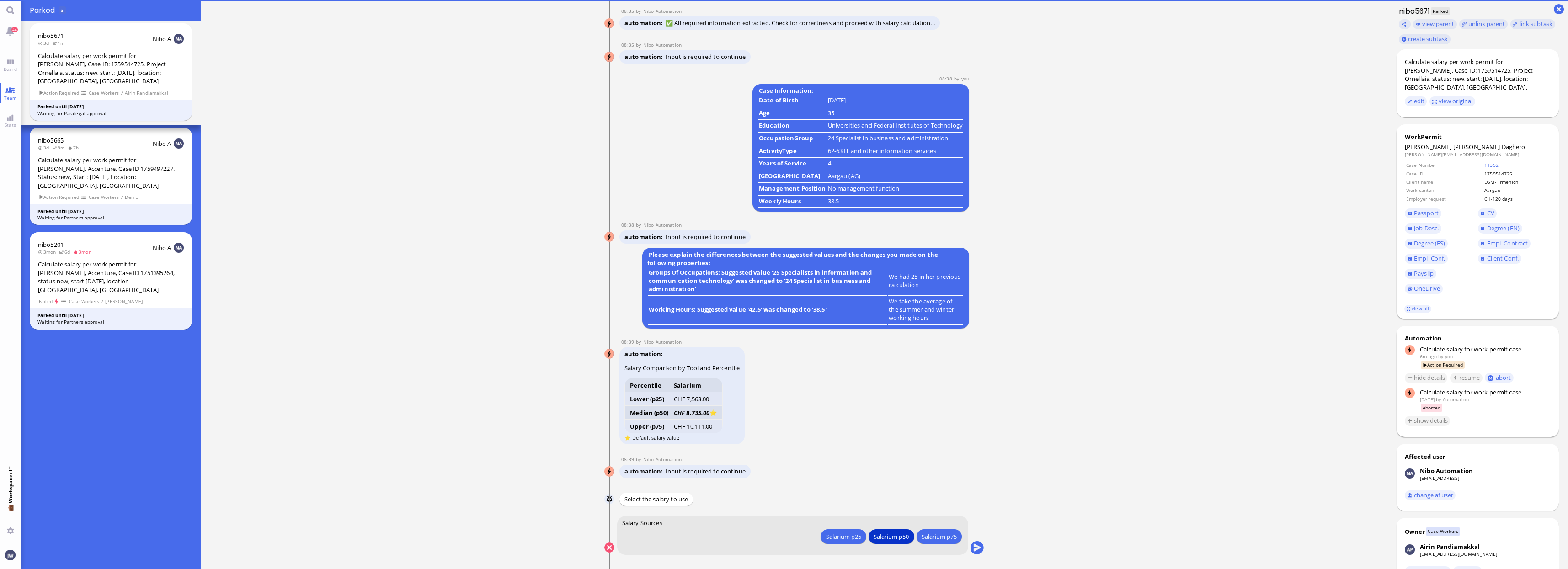
click at [1502, 142] on span "Daghero" at bounding box center [1513, 147] width 24 height 9
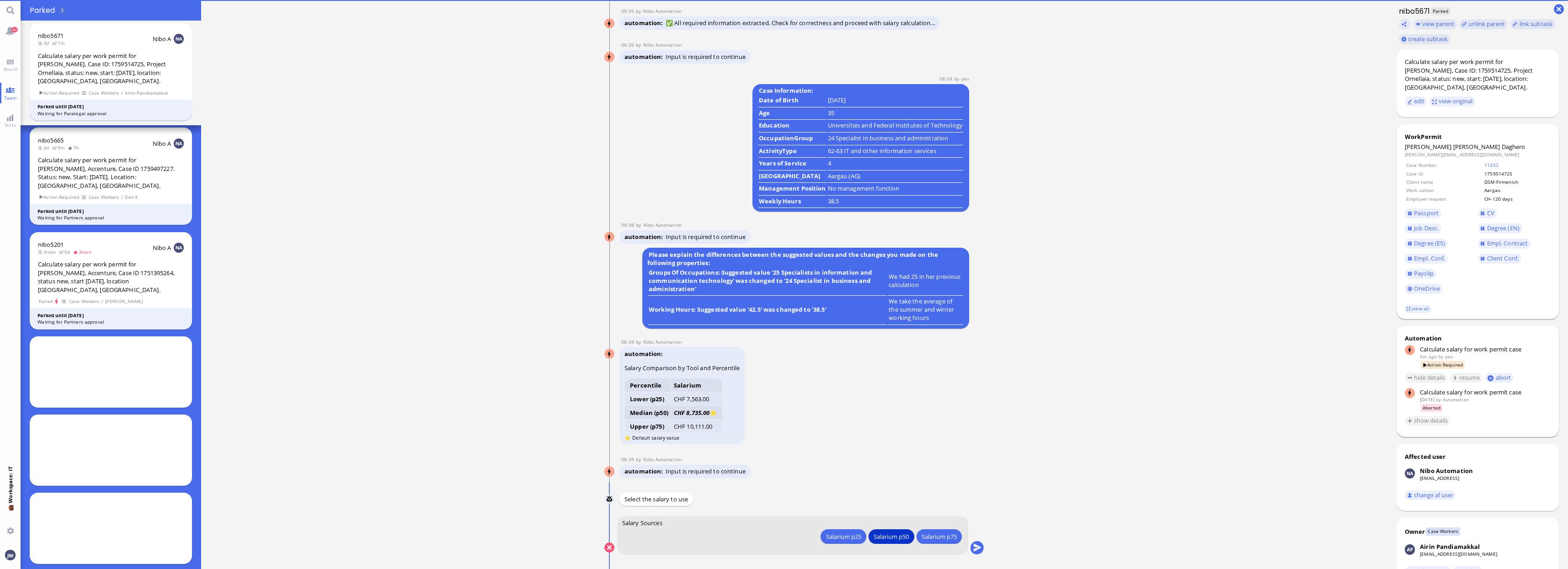
click at [1502, 142] on span "Daghero" at bounding box center [1513, 147] width 24 height 9
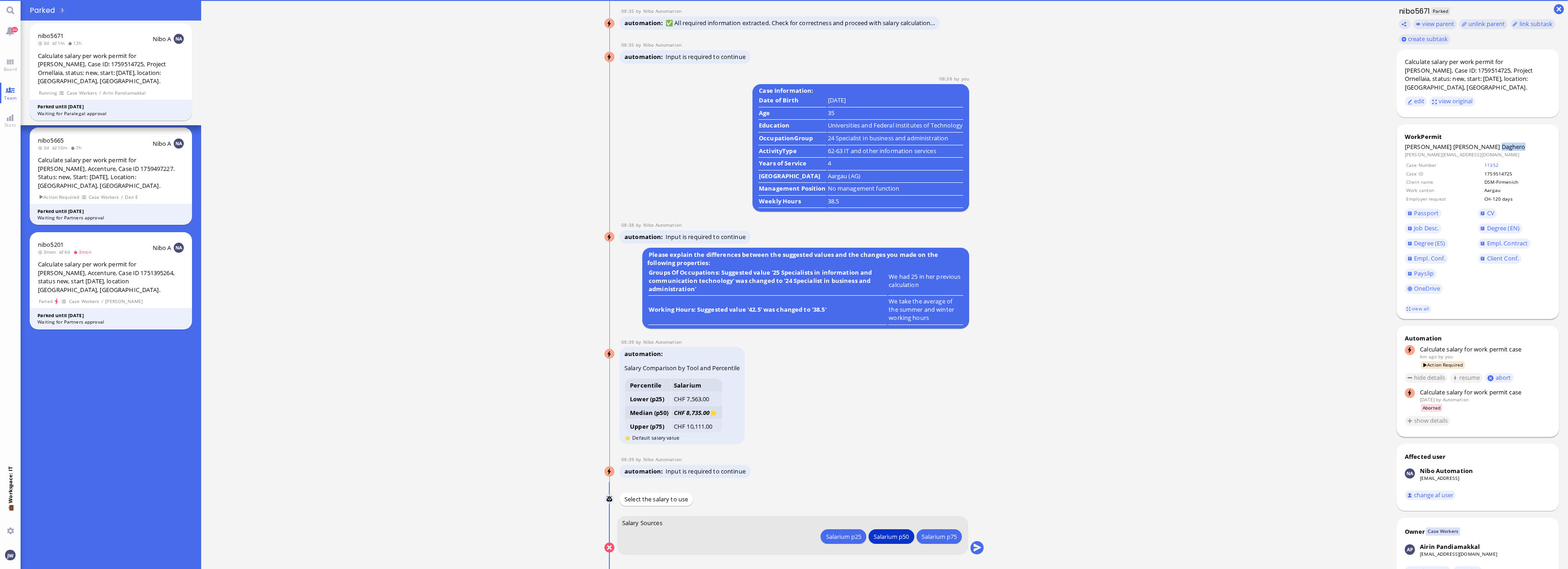
click at [1502, 142] on span "Daghero" at bounding box center [1513, 147] width 24 height 9
copy span "Daghero"
click at [856, 537] on div "Salarium p25" at bounding box center [843, 536] width 35 height 10
click at [979, 548] on button "submit" at bounding box center [977, 548] width 14 height 14
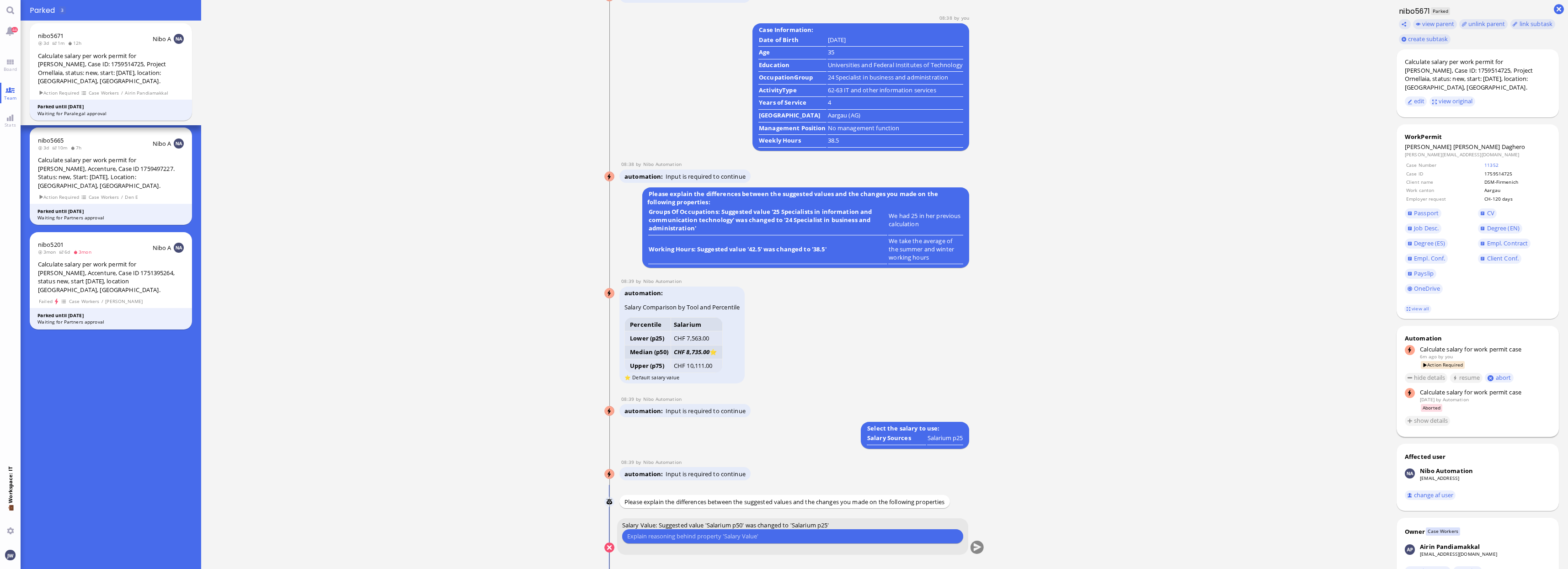
click at [692, 537] on input "text" at bounding box center [793, 536] width 331 height 10
type input "EU and pharma client"
click at [978, 546] on button "submit" at bounding box center [977, 548] width 14 height 14
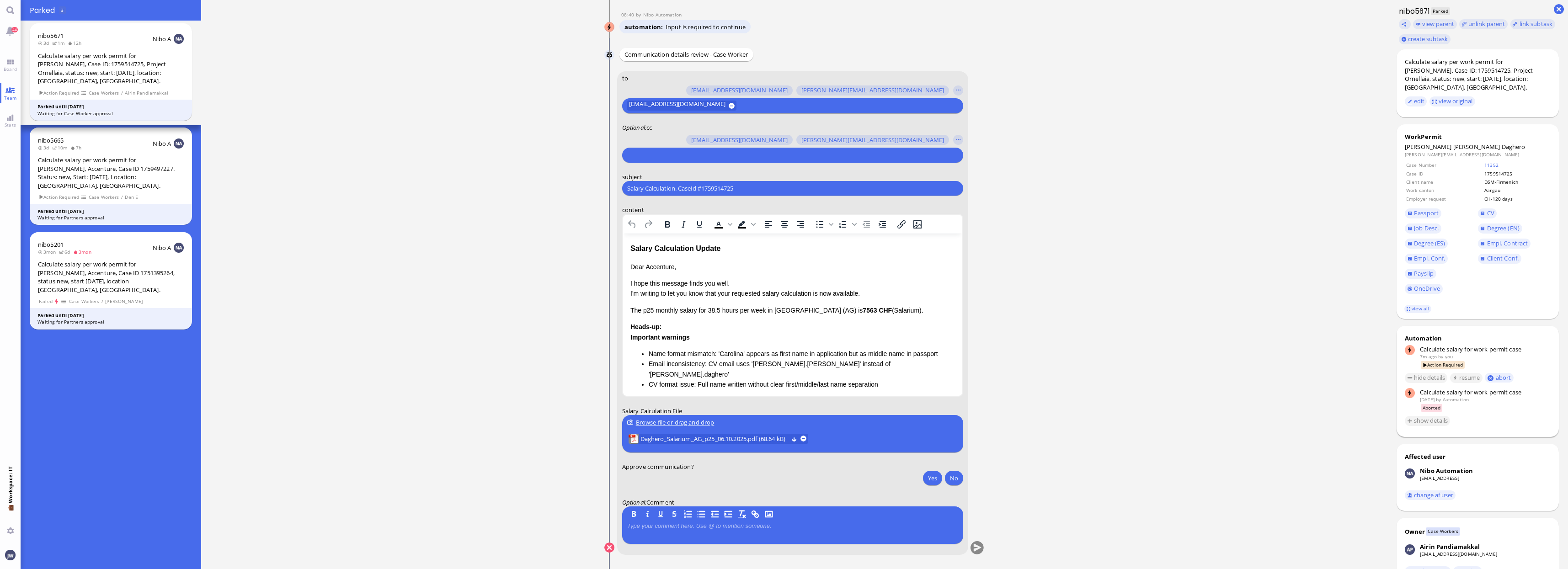
click at [640, 250] on div "Salary Calculation Update" at bounding box center [792, 249] width 324 height 12
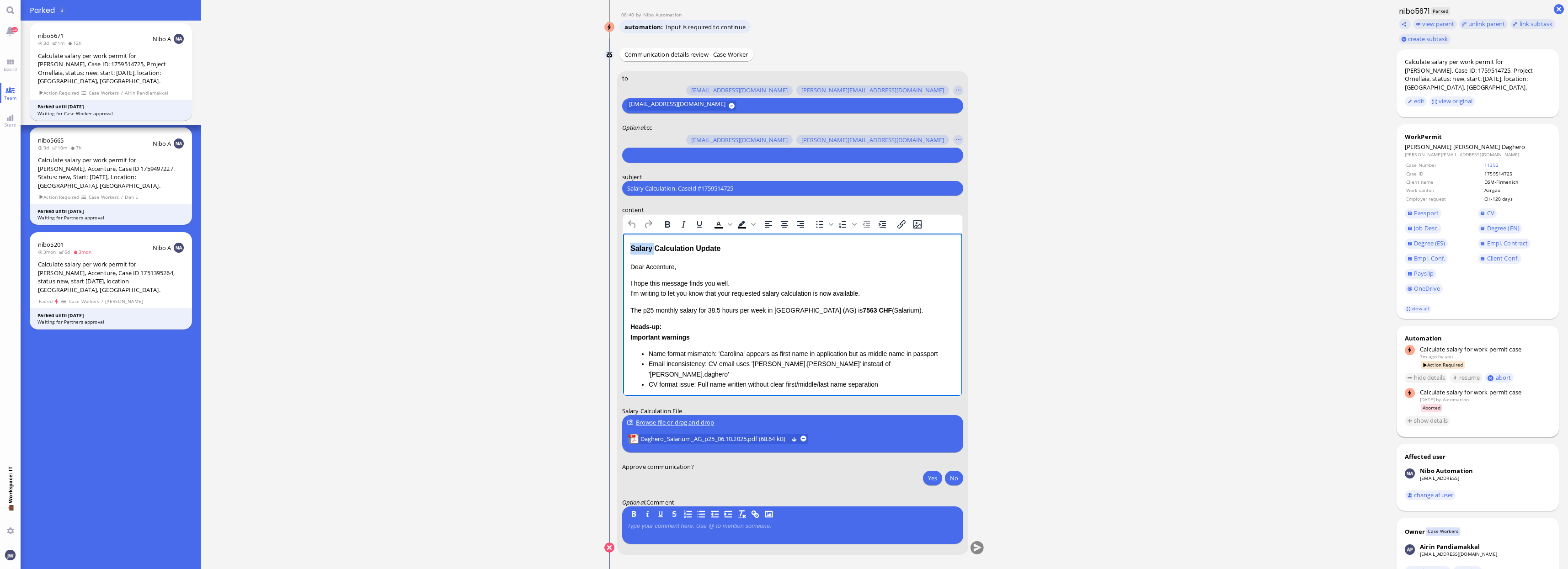
click at [640, 250] on div "Salary Calculation Update" at bounding box center [792, 249] width 324 height 12
click at [706, 247] on div "Salary Calculation Update" at bounding box center [792, 249] width 324 height 12
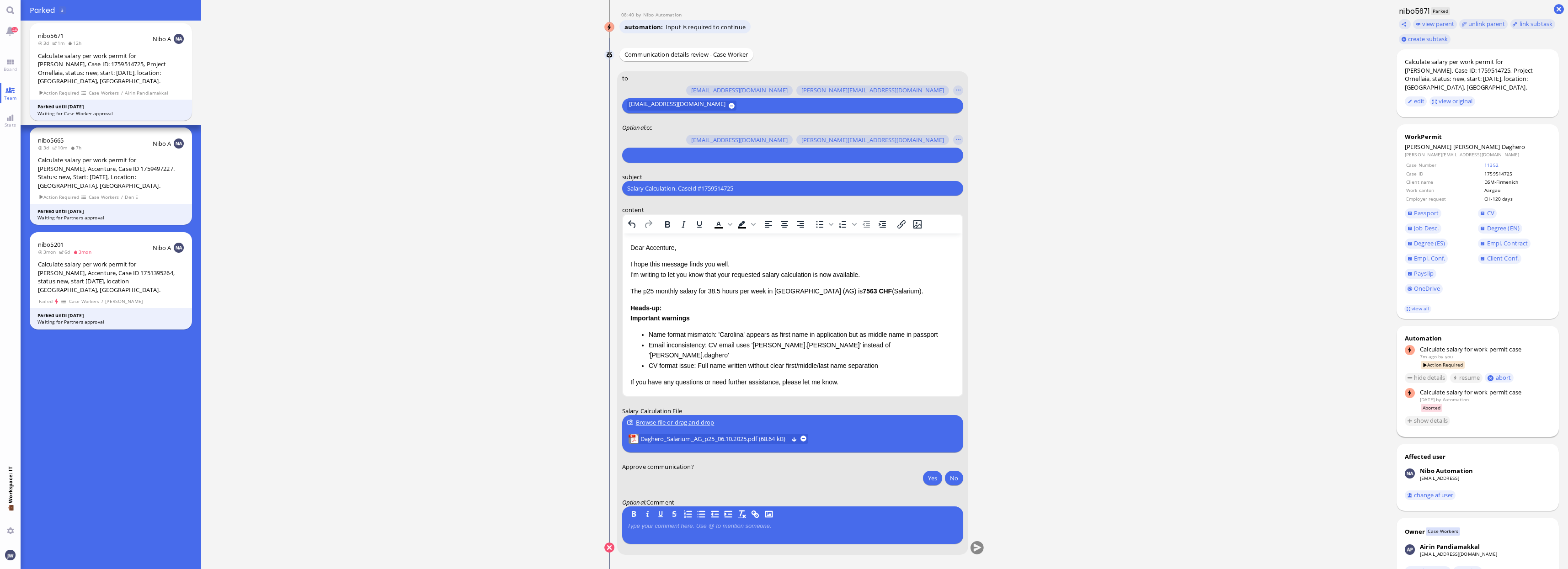
click at [667, 184] on input "Salary Calculation. CaseId #1759514725" at bounding box center [793, 189] width 331 height 10
type input "PazPerTout new case: [PERSON_NAME] [PERSON_NAME] Daghero (1759514725 / 13067281…"
click at [657, 149] on div at bounding box center [791, 155] width 331 height 13
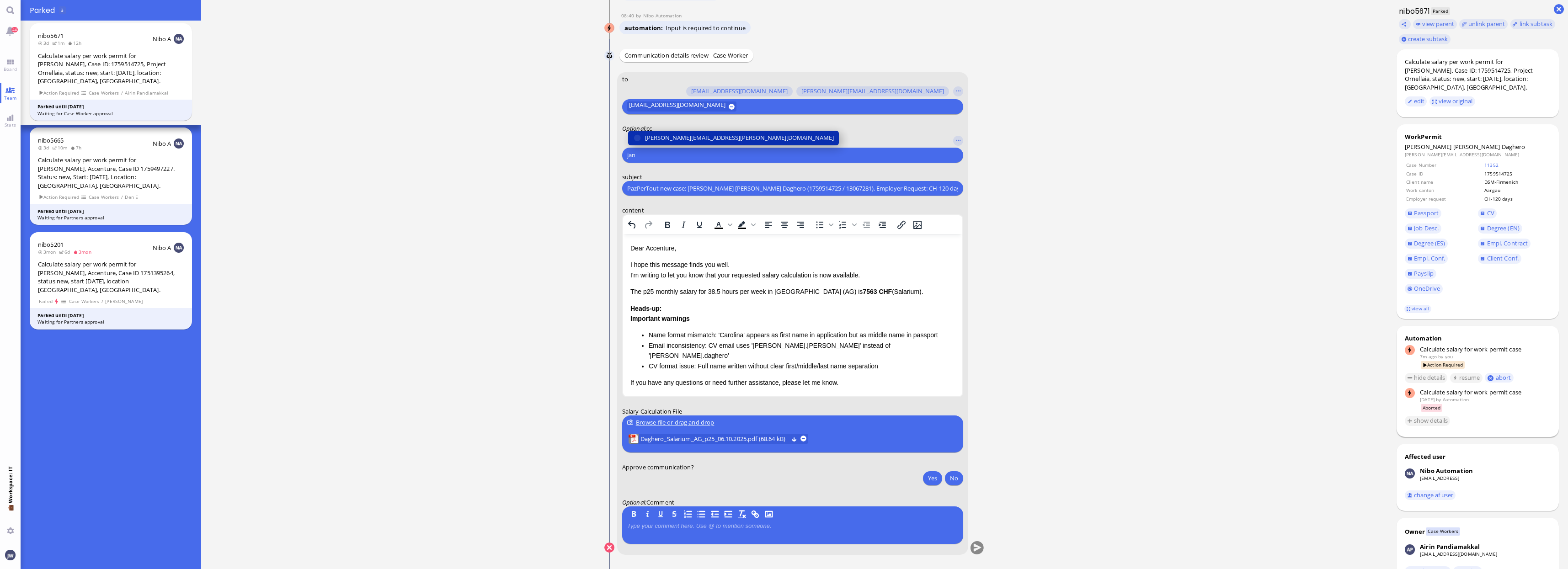
type input "jan"
click at [656, 133] on button "[PERSON_NAME][EMAIL_ADDRESS][PERSON_NAME][DOMAIN_NAME]" at bounding box center [733, 138] width 211 height 15
type input "den"
click at [656, 136] on span "[EMAIL_ADDRESS][DOMAIN_NAME]" at bounding box center [693, 138] width 96 height 10
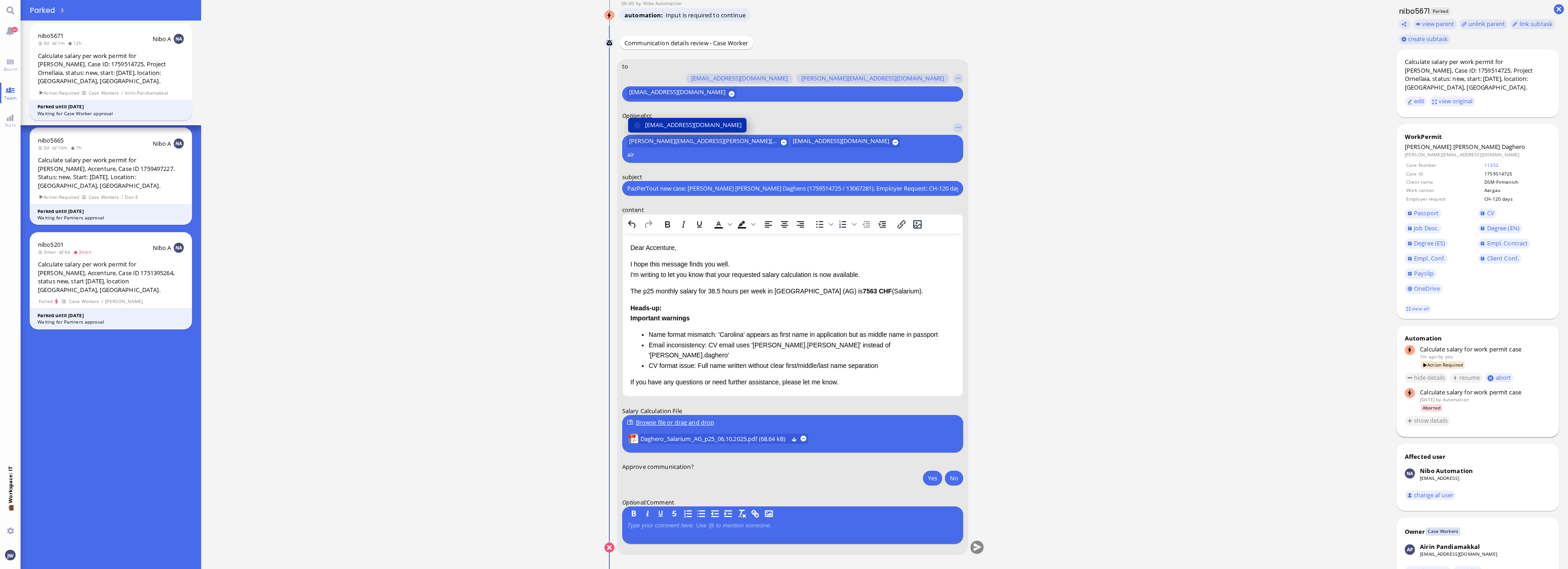
type input "air"
click at [656, 130] on span "[EMAIL_ADDRESS][DOMAIN_NAME]" at bounding box center [693, 125] width 96 height 10
type input "fab"
click at [659, 122] on span "[EMAIL_ADDRESS][DOMAIN_NAME]" at bounding box center [693, 125] width 96 height 10
type input "anu"
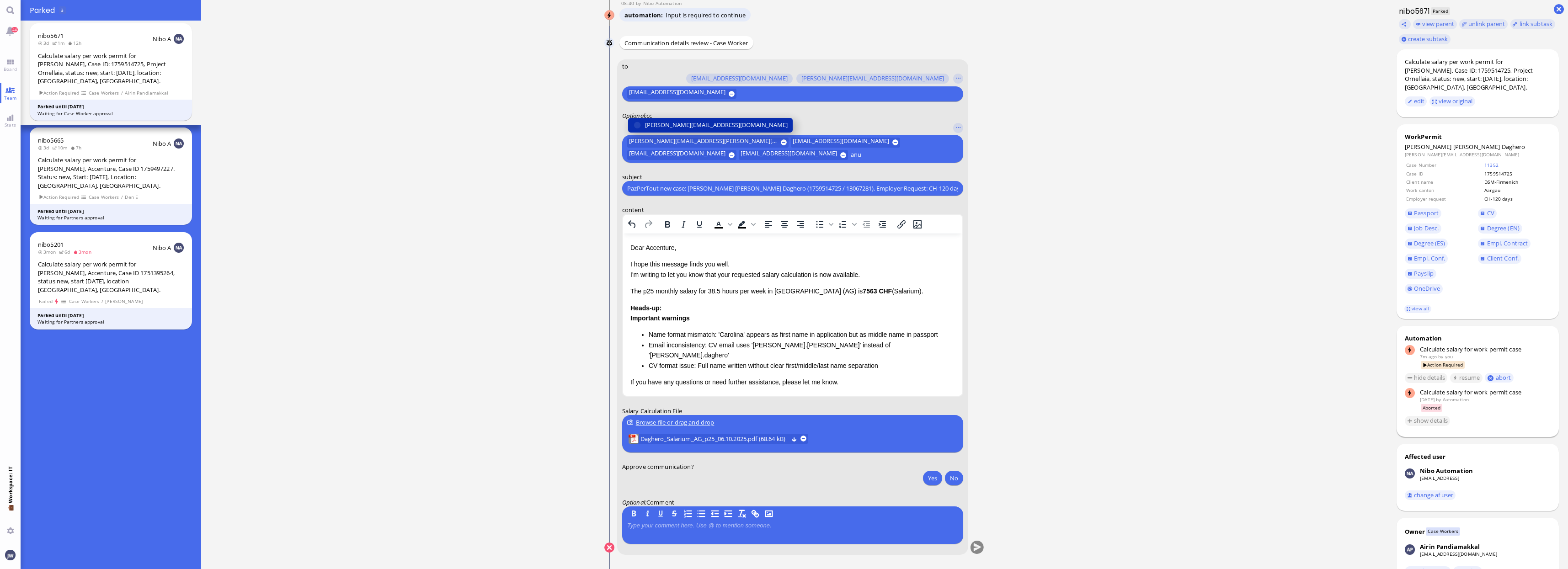
click at [659, 122] on span "[PERSON_NAME][EMAIL_ADDRESS][DOMAIN_NAME]" at bounding box center [716, 125] width 142 height 10
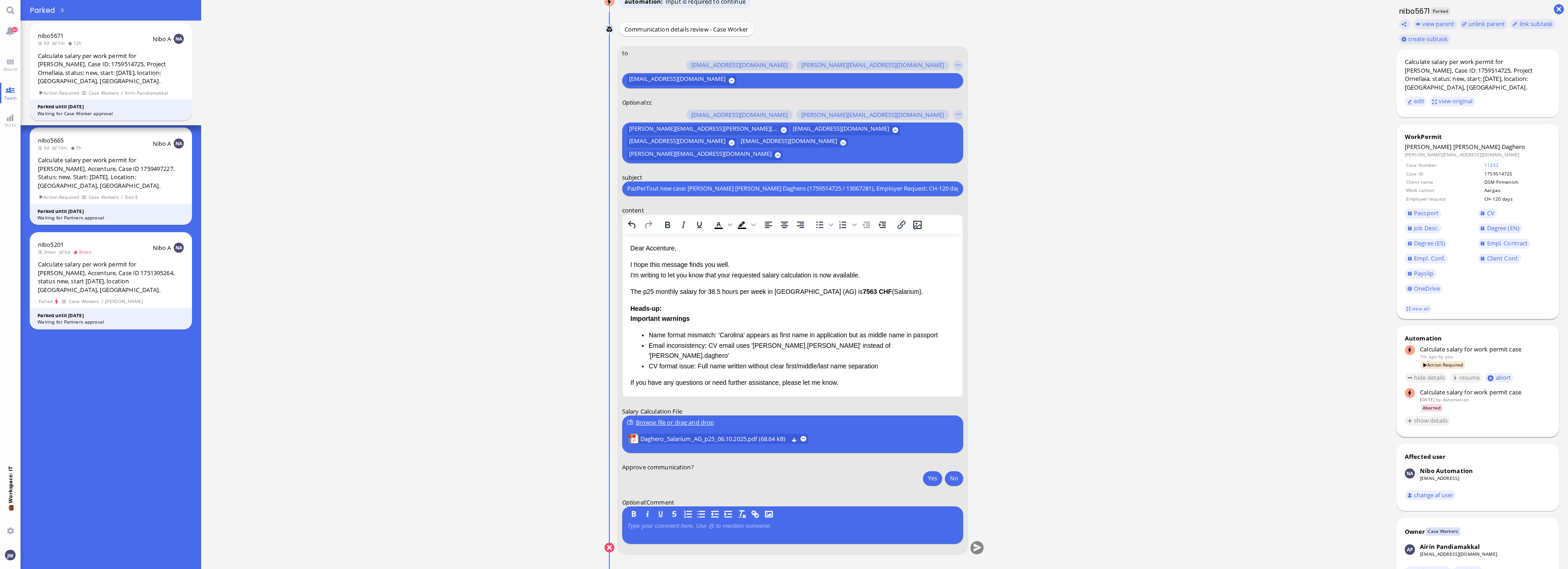
click at [1424, 308] on footer "view all" at bounding box center [1477, 309] width 163 height 20
click at [1424, 305] on link "view all" at bounding box center [1418, 309] width 27 height 8
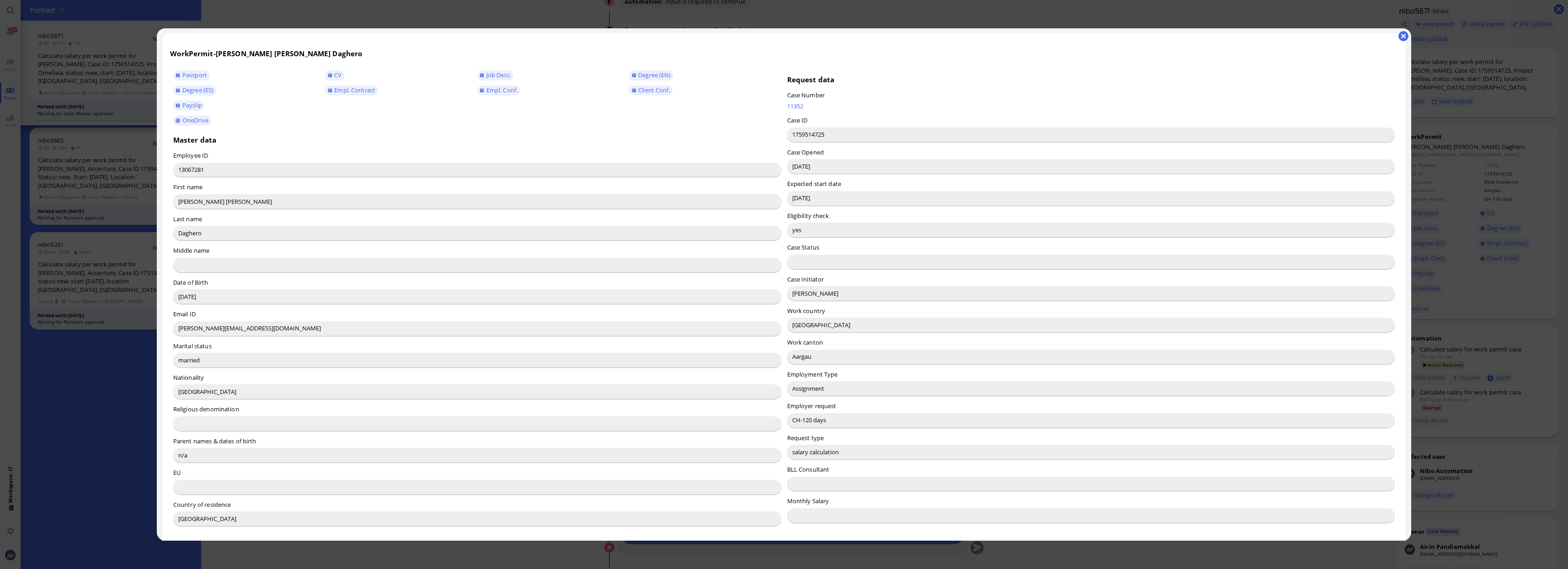
click at [804, 291] on input "[PERSON_NAME]" at bounding box center [1091, 293] width 608 height 15
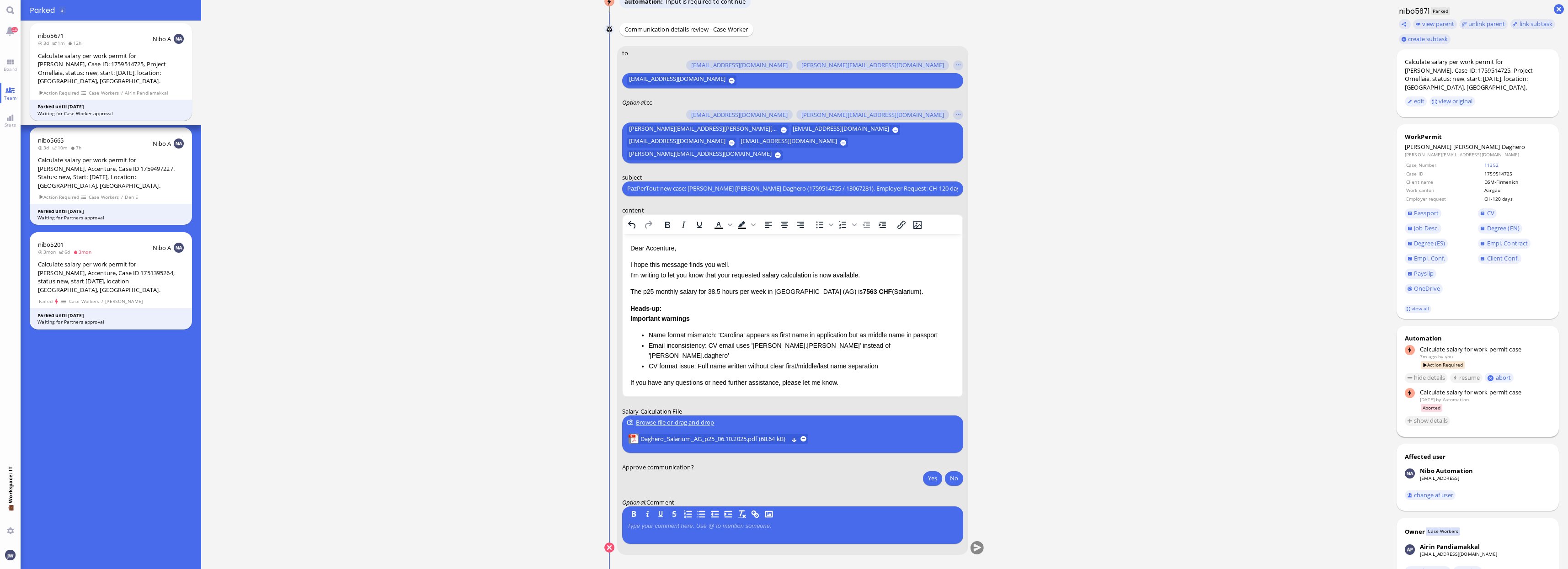
click at [651, 243] on p "Dear Accenture," at bounding box center [792, 248] width 324 height 10
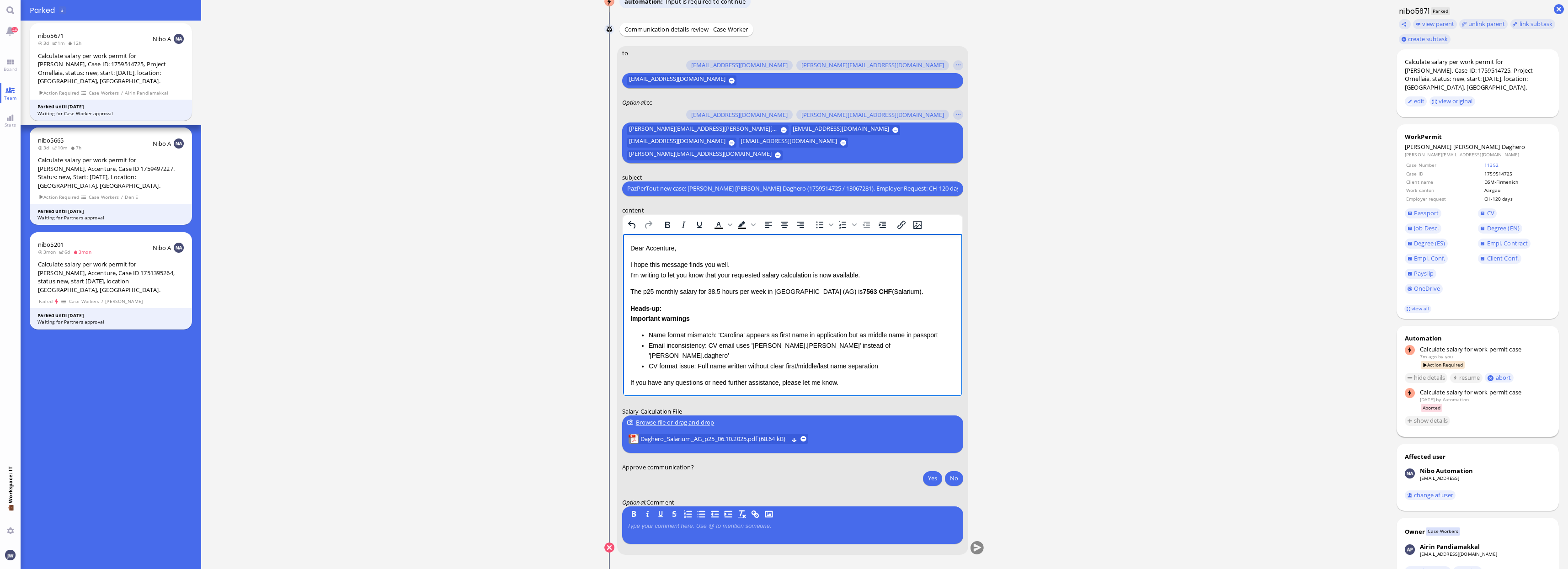
click at [653, 247] on p "Dear Accenture," at bounding box center [792, 248] width 324 height 10
click at [629, 274] on html "Dear [PERSON_NAME], I hope this message finds you well. I'm writing to let you …" at bounding box center [792, 343] width 339 height 219
click at [631, 274] on p "I hope this message finds you well. I'm writing to let you know that your reque…" at bounding box center [792, 270] width 324 height 21
click at [858, 274] on p "I hope this message finds you well. I'm writing to let you know that your reque…" at bounding box center [792, 270] width 324 height 21
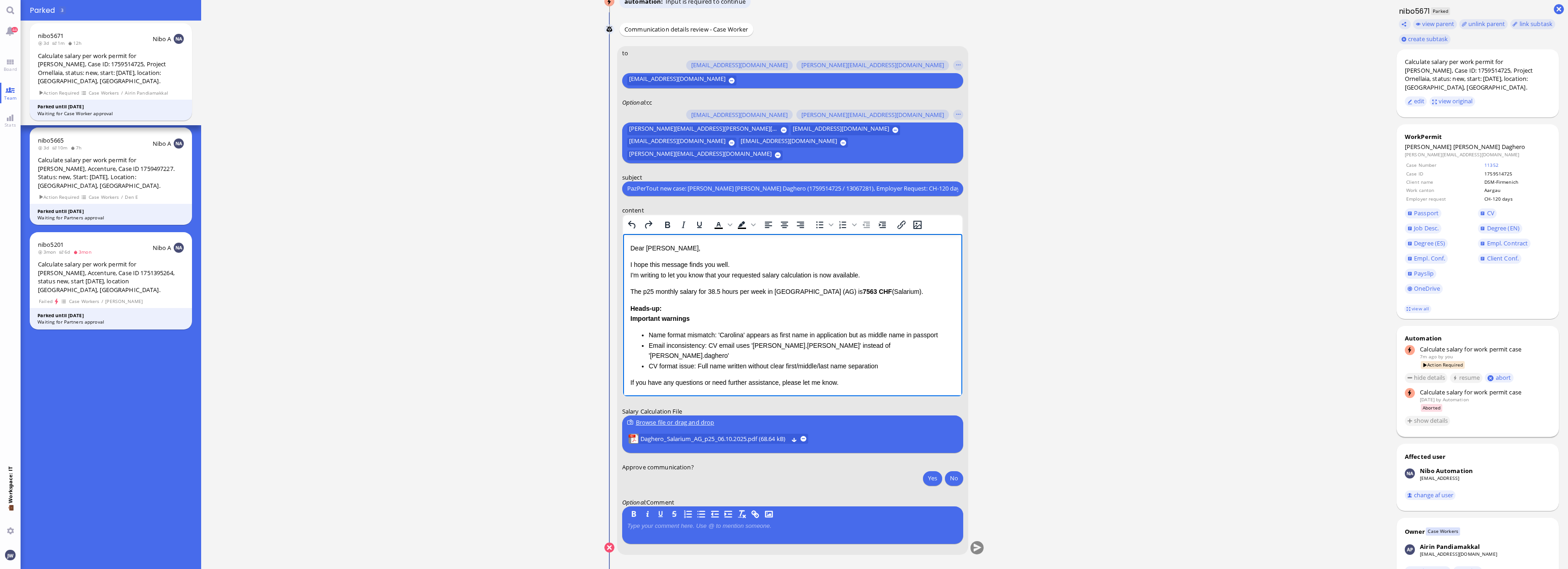
click at [725, 275] on p "I hope this message finds you well. I'm writing to let you know that your reque…" at bounding box center [792, 270] width 324 height 21
click at [813, 273] on p "I hope this message finds you well. I'm writing to let you know that the reques…" at bounding box center [792, 270] width 324 height 21
drag, startPoint x: 813, startPoint y: 273, endPoint x: 858, endPoint y: 276, distance: 45.1
click at [814, 273] on p "I hope this message finds you well. I'm writing to let you know that the reques…" at bounding box center [792, 270] width 324 height 21
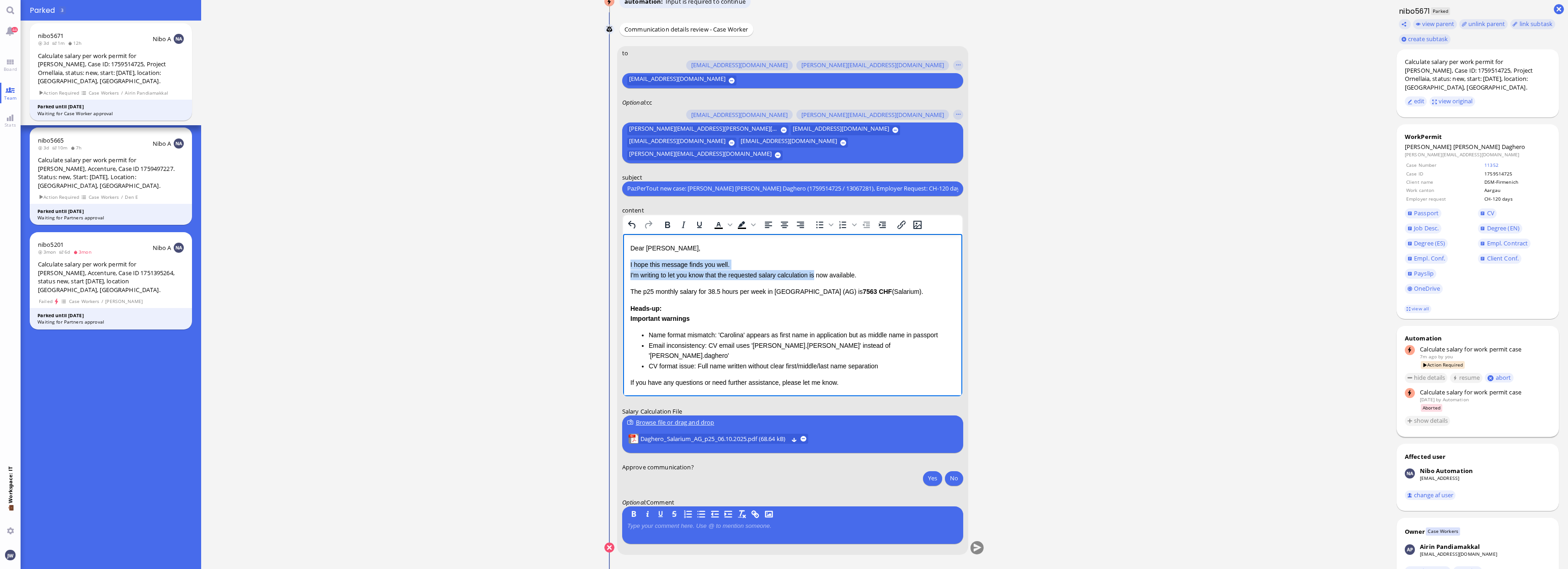
click at [840, 269] on p "I hope this message finds you well. I'm writing to let you know that the reques…" at bounding box center [792, 270] width 324 height 21
click at [847, 273] on p "I hope this message finds you well. I'm writing to let you know that the reques…" at bounding box center [792, 270] width 324 height 21
click at [1502, 142] on span "Daghero" at bounding box center [1513, 147] width 24 height 9
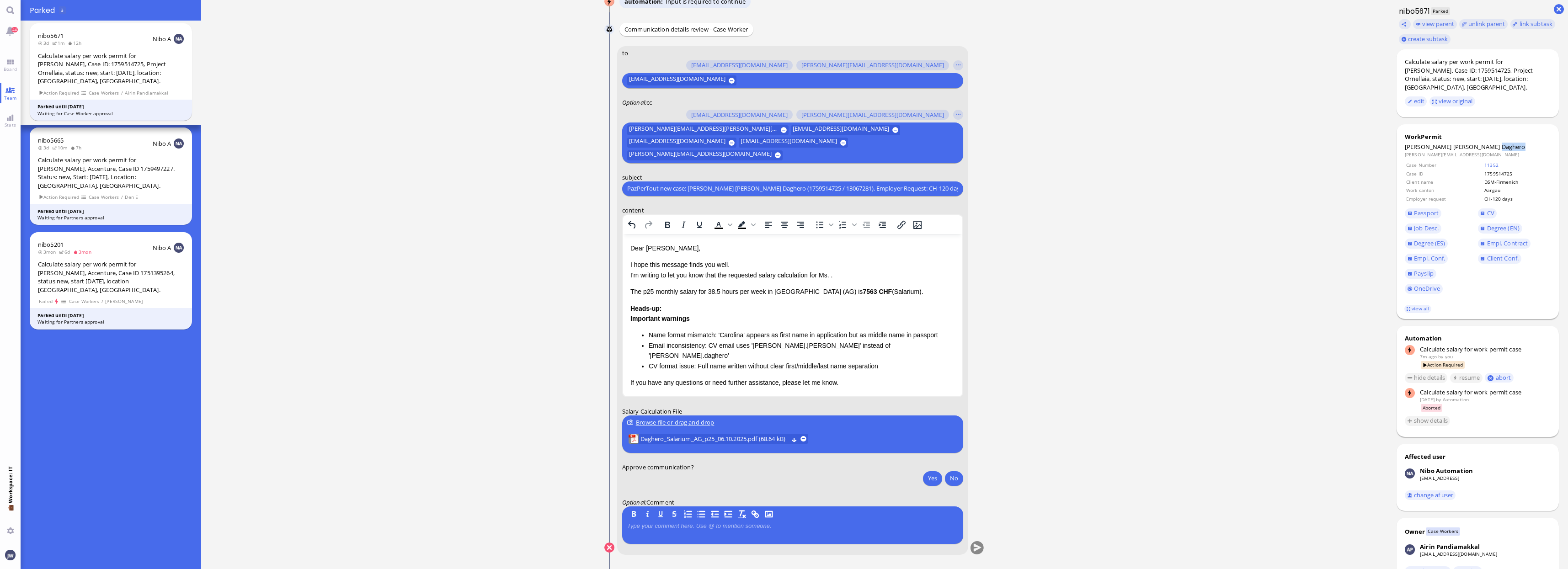
click at [1502, 142] on span "Daghero" at bounding box center [1513, 147] width 24 height 9
copy span "Daghero"
click at [831, 276] on p "I hope this message finds you well. I'm writing to let you know that the reques…" at bounding box center [792, 270] width 324 height 21
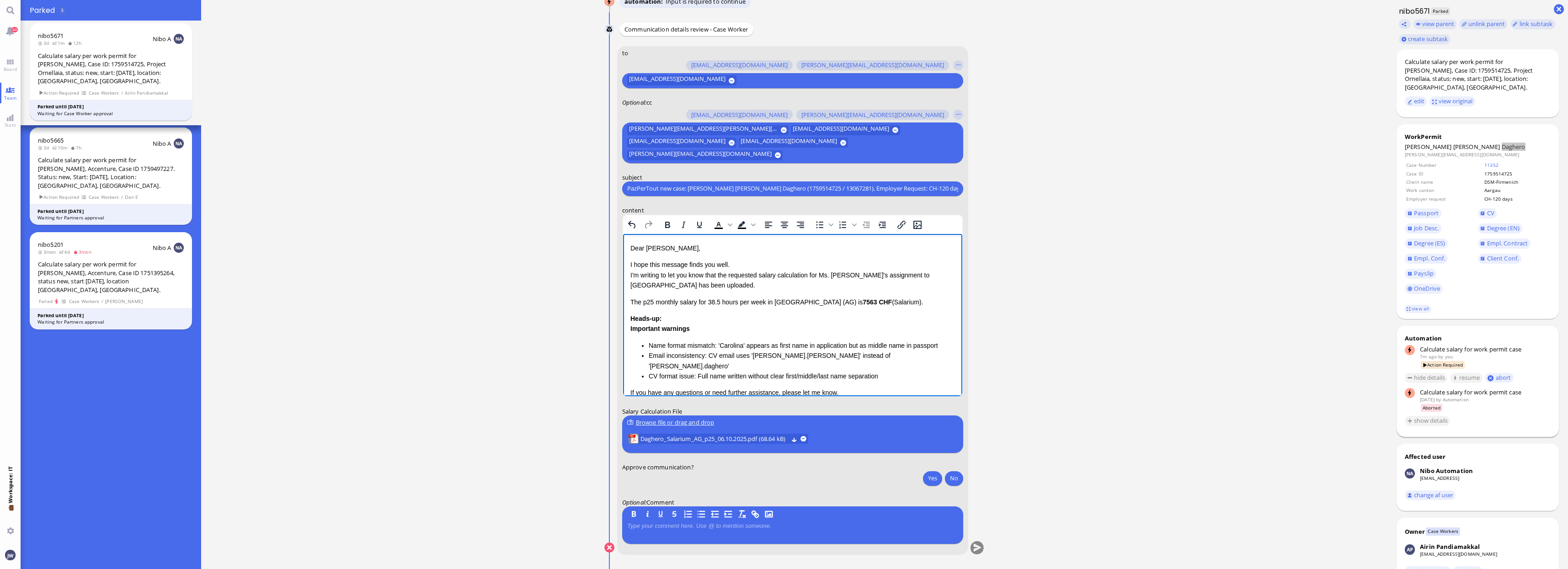
click at [631, 300] on p "The p25 monthly salary for 38.5 hours per week in [GEOGRAPHIC_DATA] (AG) is 756…" at bounding box center [792, 301] width 324 height 10
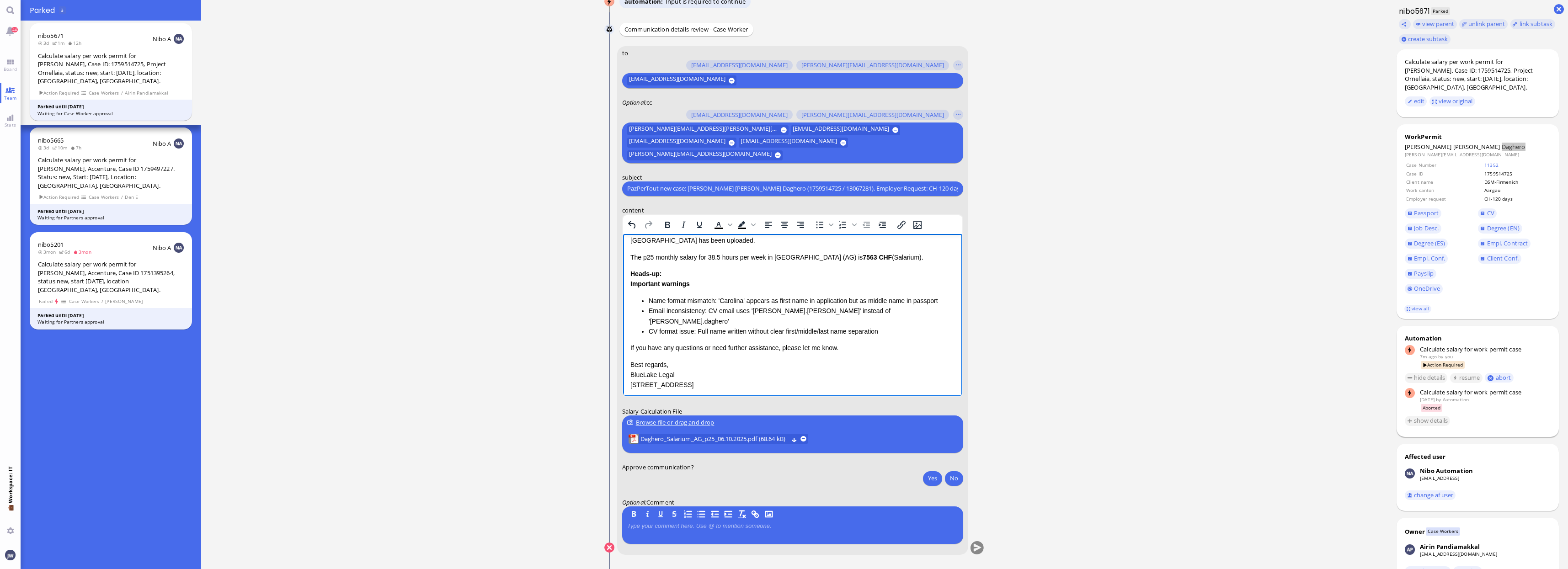
scroll to position [57, 0]
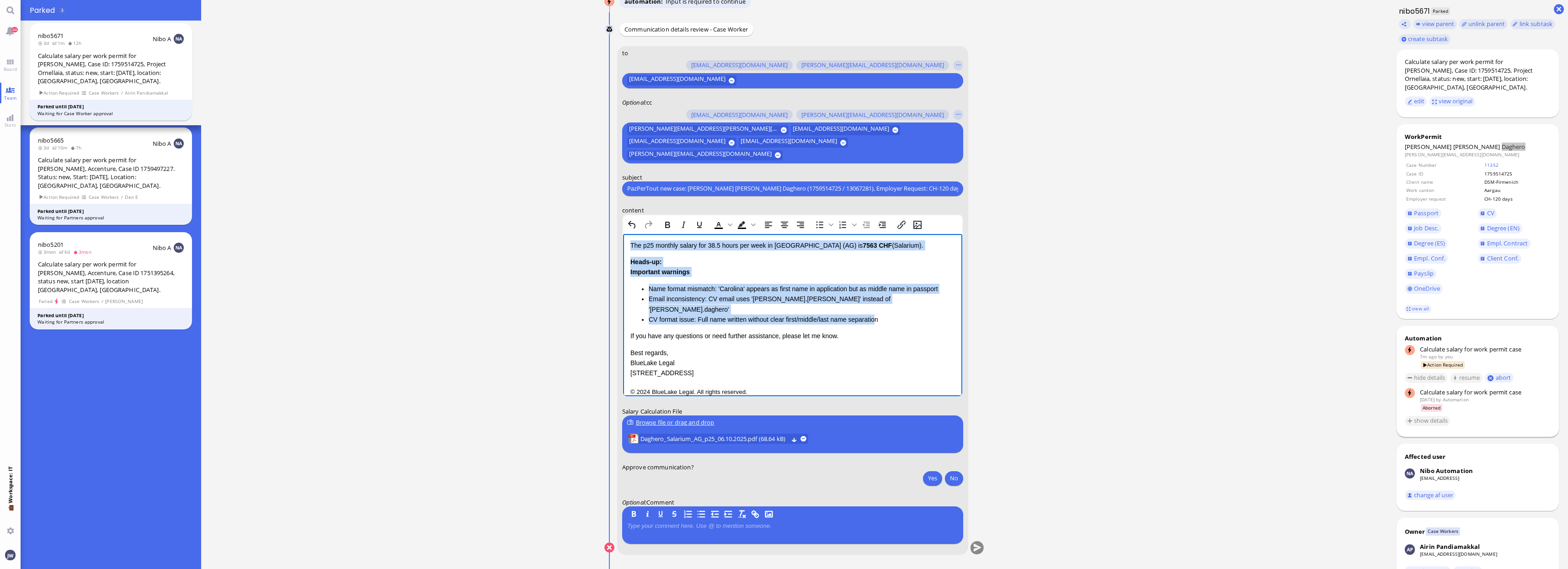
click at [875, 314] on li "CV format issue: Full name written without clear first/middle/last name separat…" at bounding box center [801, 319] width 306 height 10
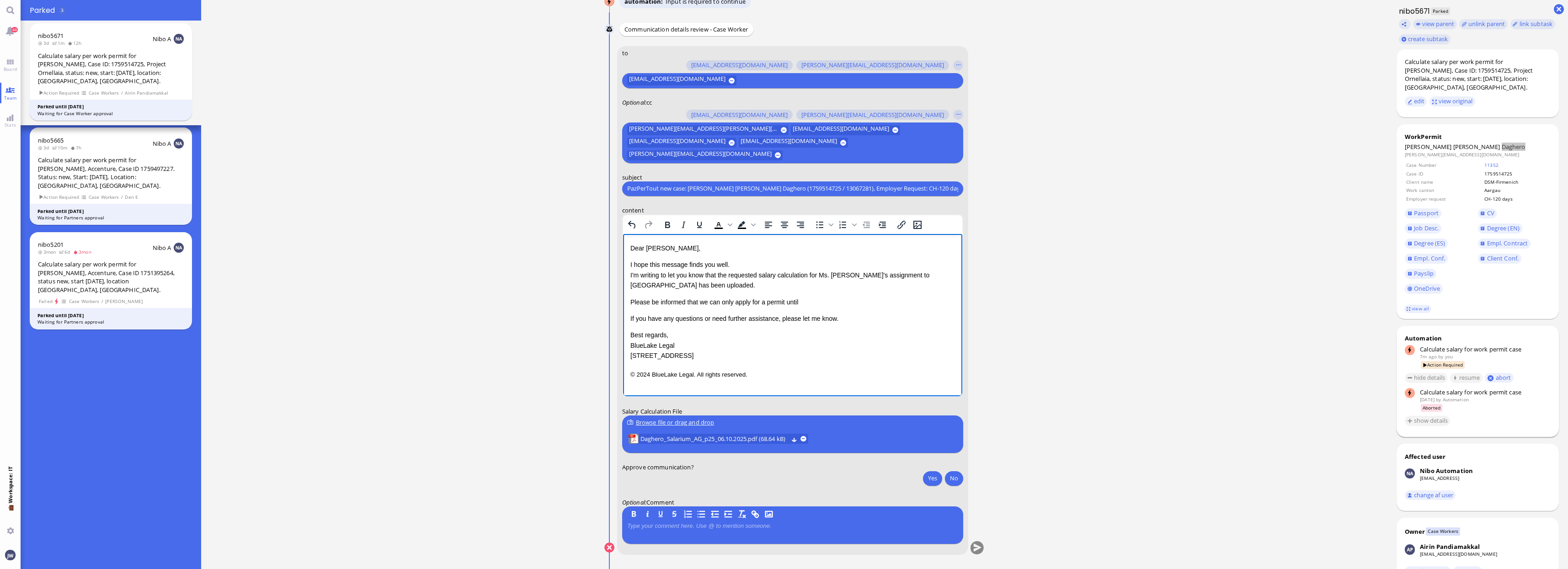
click at [830, 301] on p "Please be informed that we can only apply for a permit until" at bounding box center [792, 301] width 324 height 10
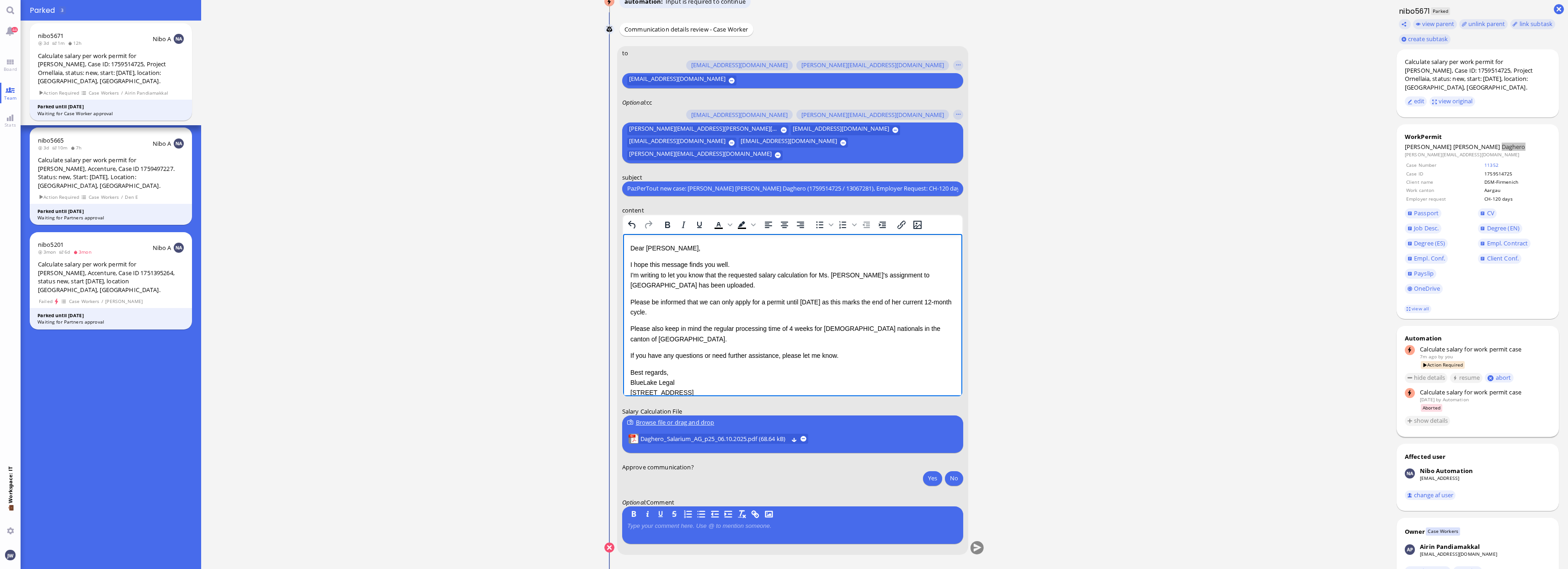
click at [861, 350] on p "If you have any questions or need further assistance, please let me know." at bounding box center [792, 355] width 324 height 10
click at [762, 385] on p "Best regards, BlueLake Legal [STREET_ADDRESS]" at bounding box center [792, 382] width 324 height 30
click at [829, 368] on p "© 2024 BlueLake Legal. All rights reserved." at bounding box center [792, 374] width 324 height 12
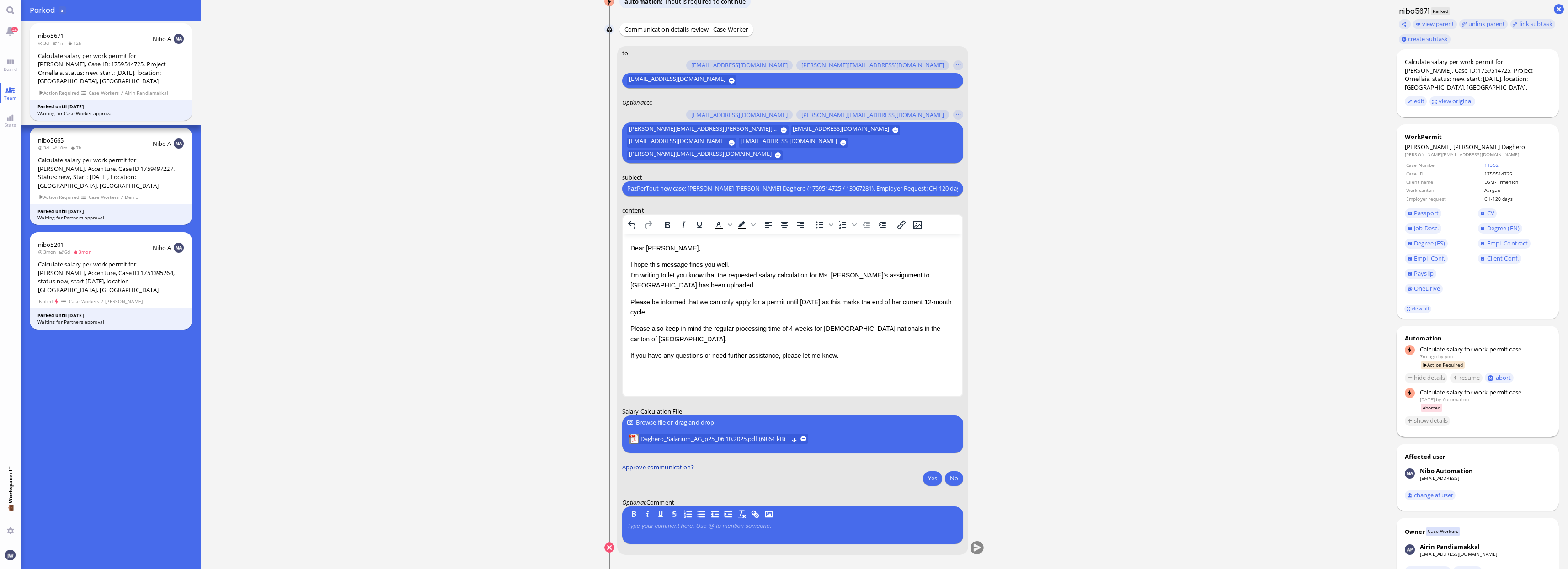
click at [925, 469] on label "Approve communication?" at bounding box center [793, 467] width 341 height 9
click at [930, 478] on button "Yes" at bounding box center [933, 478] width 19 height 15
click at [979, 545] on button "submit" at bounding box center [977, 548] width 14 height 14
click at [929, 478] on button "Yes" at bounding box center [933, 478] width 19 height 15
click at [976, 543] on button "submit" at bounding box center [977, 548] width 14 height 14
